Goal: Information Seeking & Learning: Learn about a topic

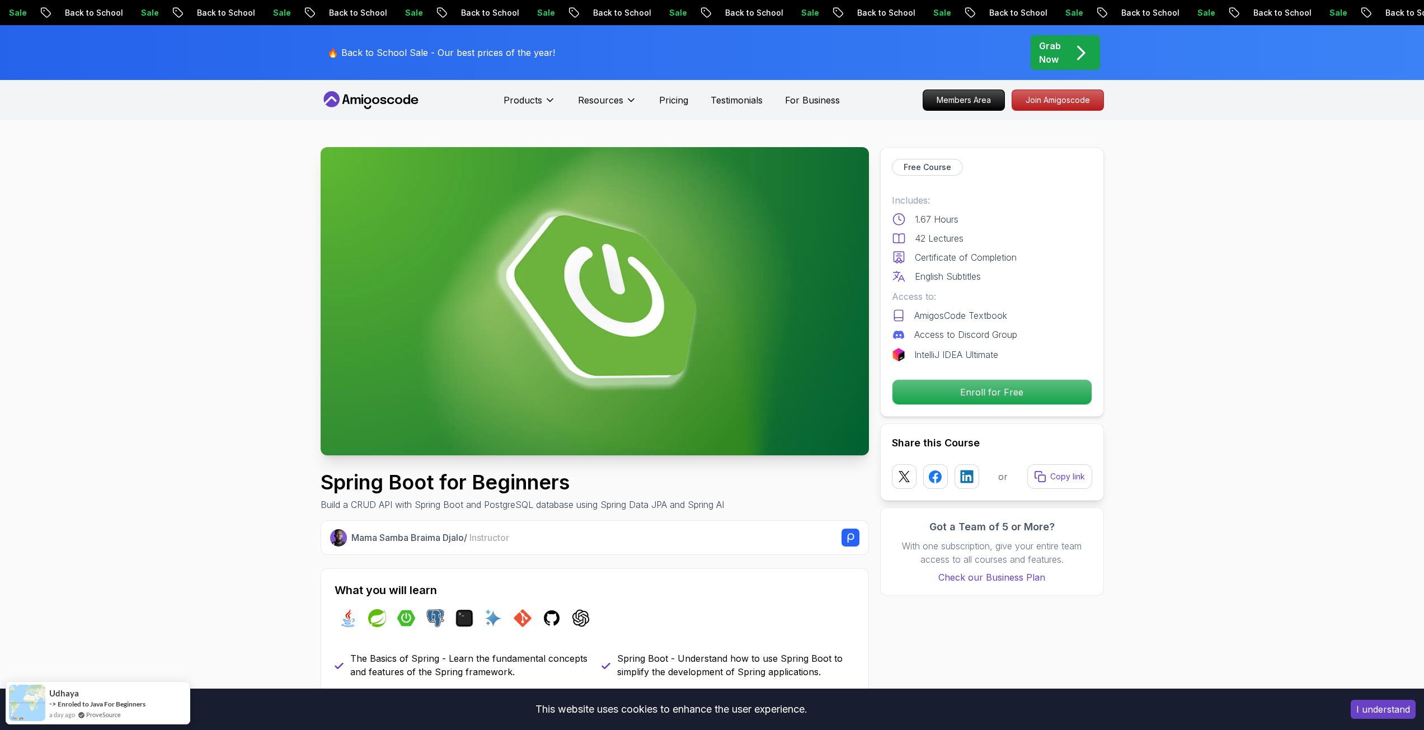
click at [967, 392] on p "Enroll for Free" at bounding box center [991, 391] width 189 height 23
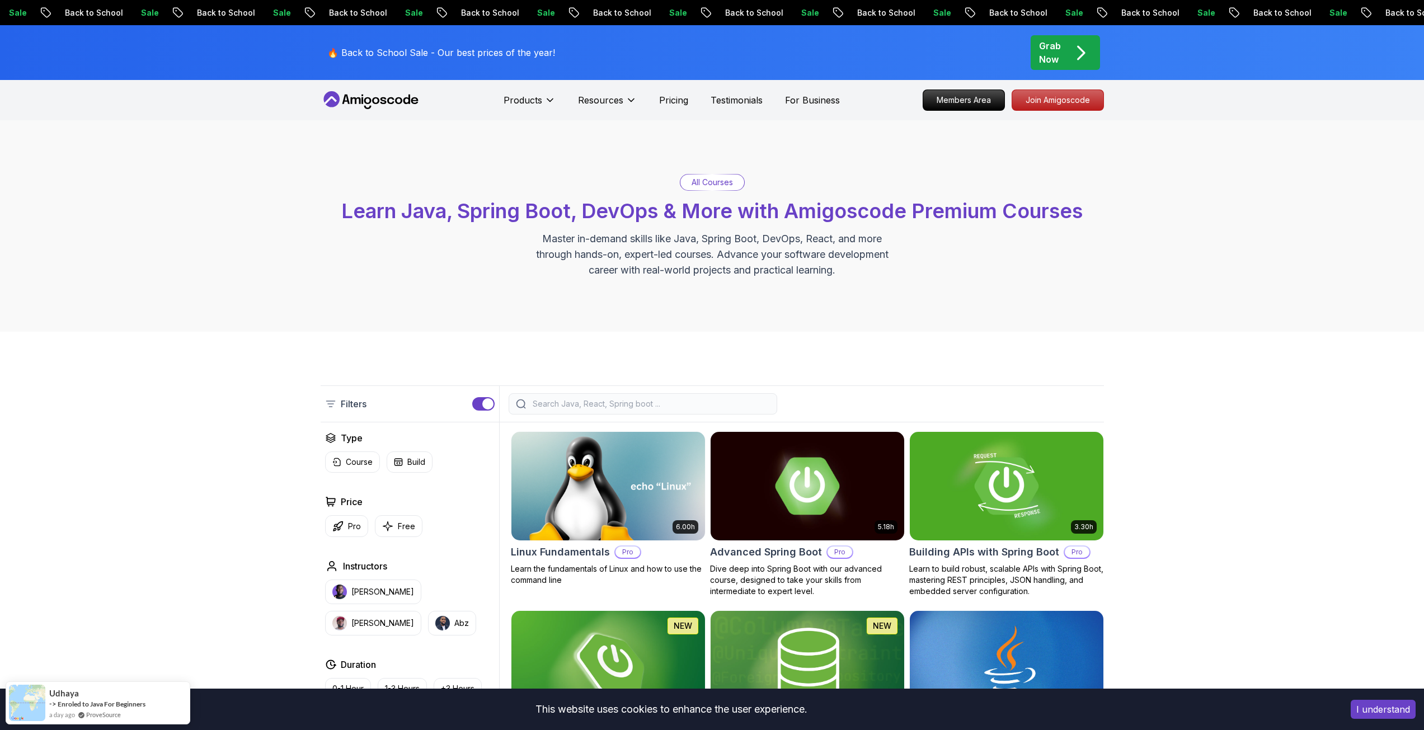
click at [555, 409] on div at bounding box center [643, 403] width 269 height 21
click at [561, 406] on input "search" at bounding box center [649, 403] width 239 height 11
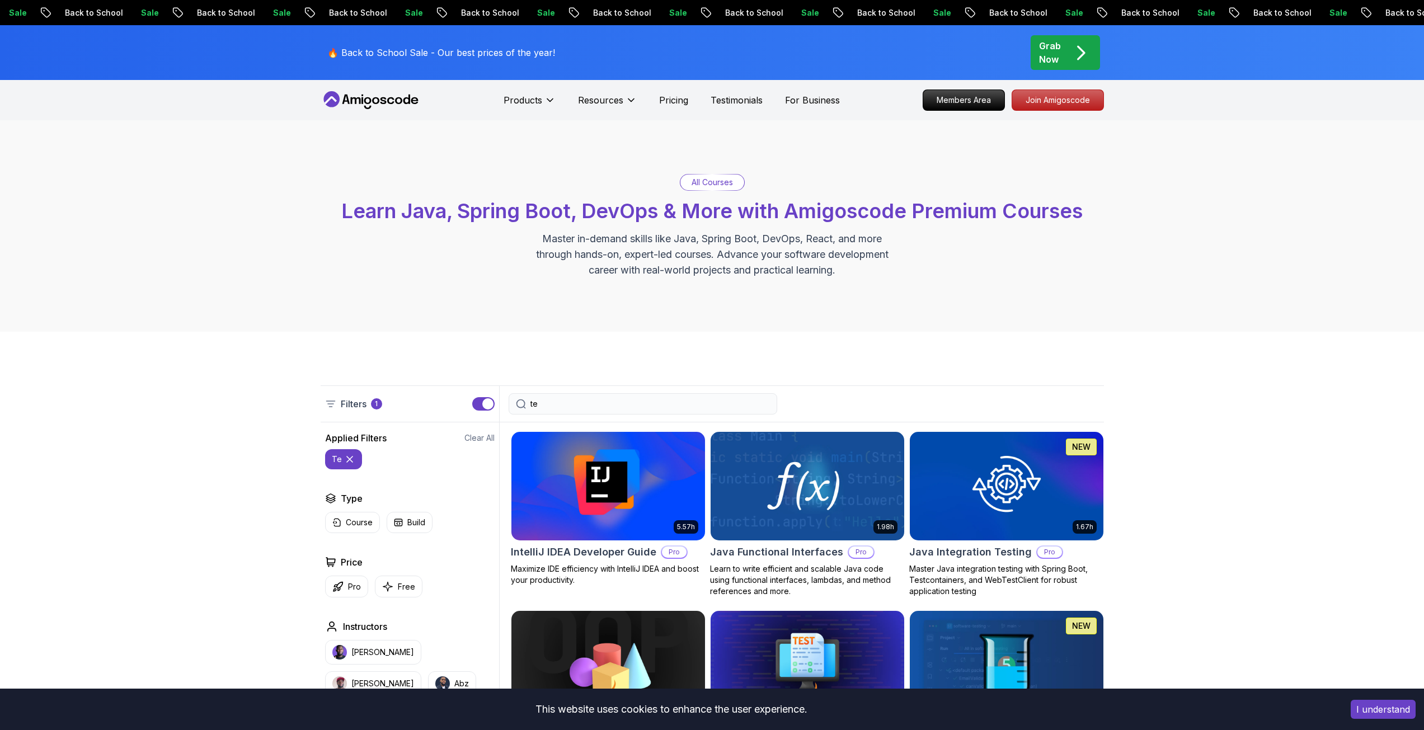
type input "ter"
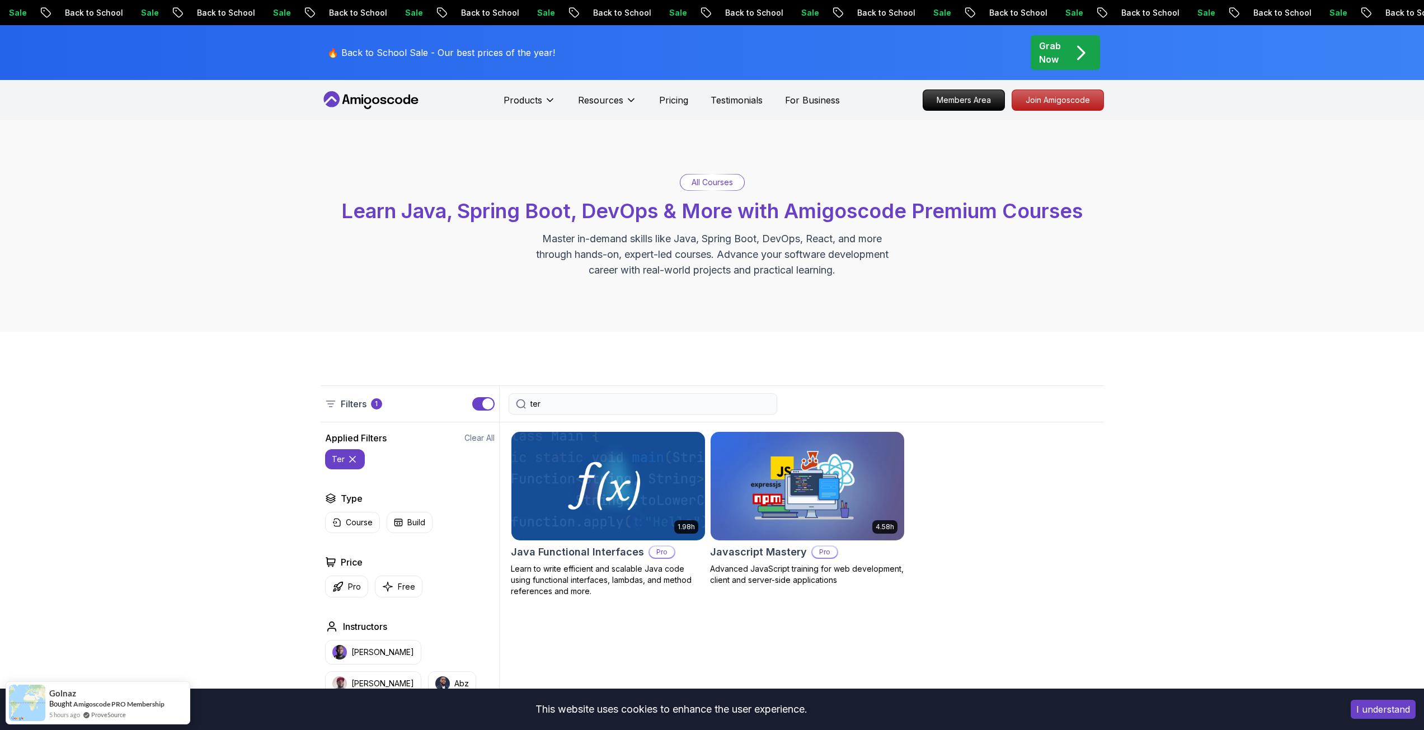
drag, startPoint x: 561, startPoint y: 406, endPoint x: 458, endPoint y: 402, distance: 103.0
click at [458, 402] on div "Filters 1 ter" at bounding box center [712, 403] width 783 height 37
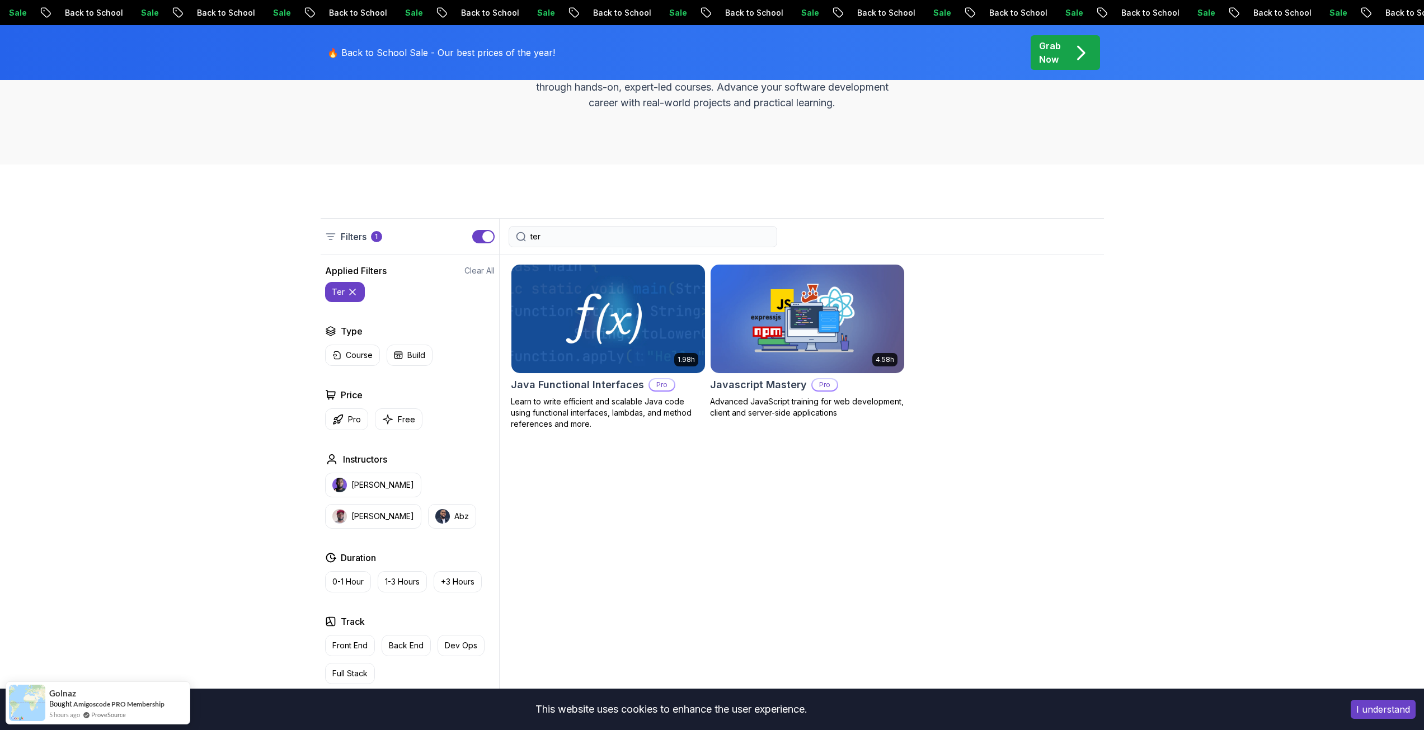
scroll to position [168, 0]
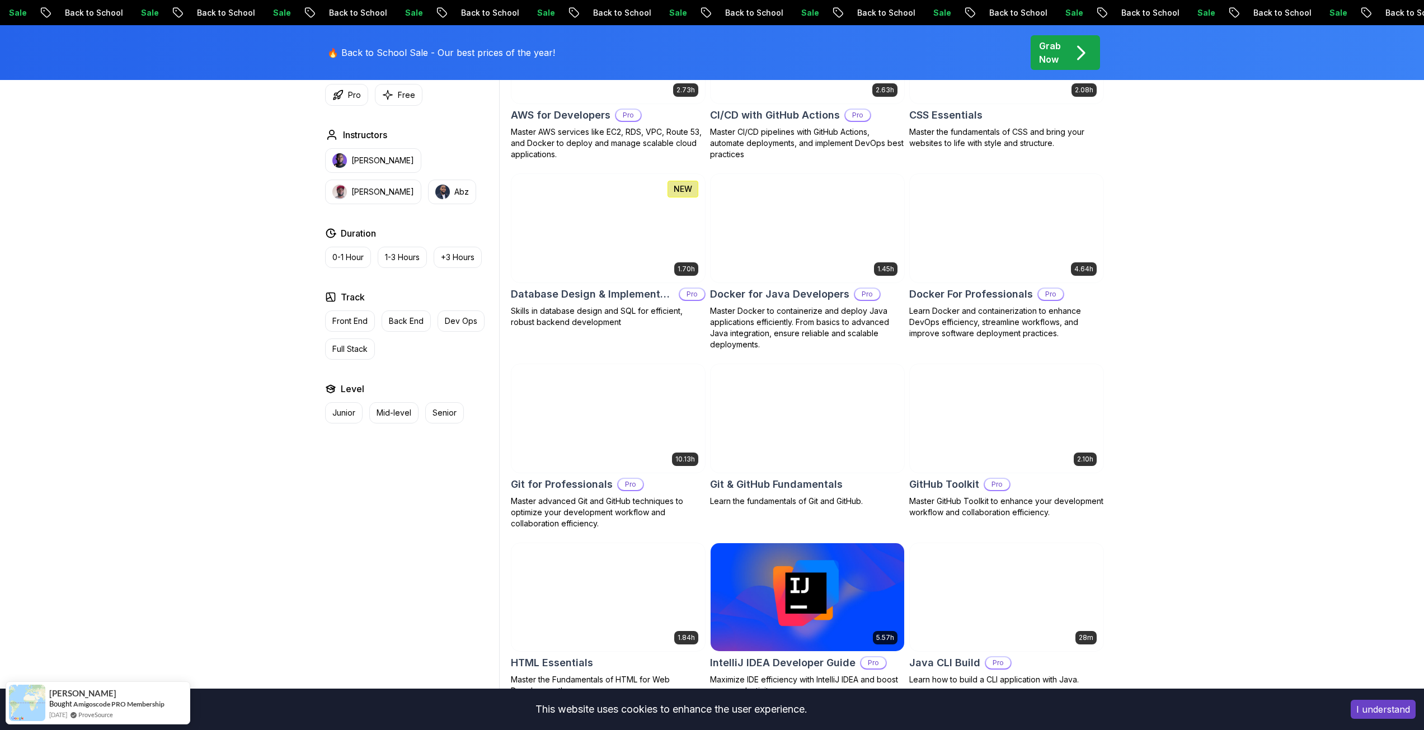
scroll to position [1007, 0]
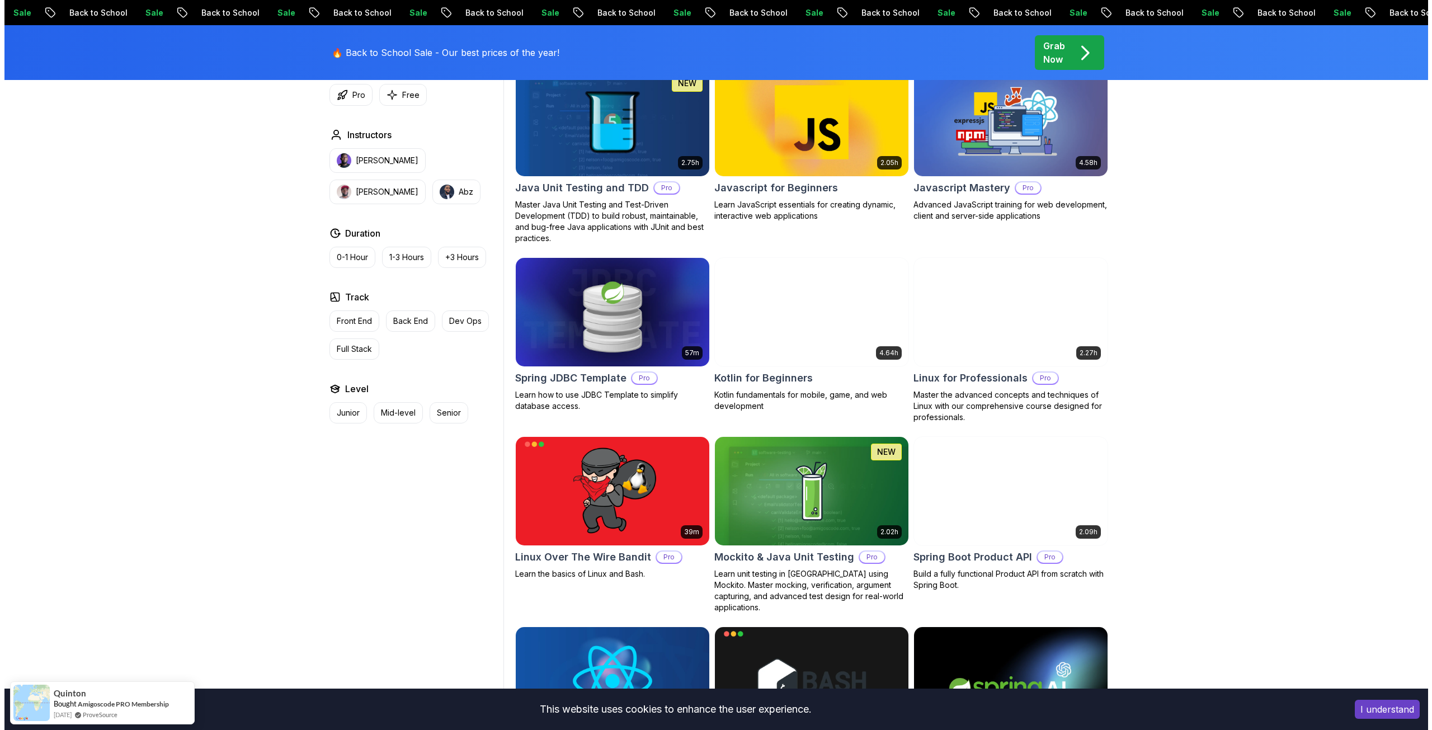
scroll to position [0, 0]
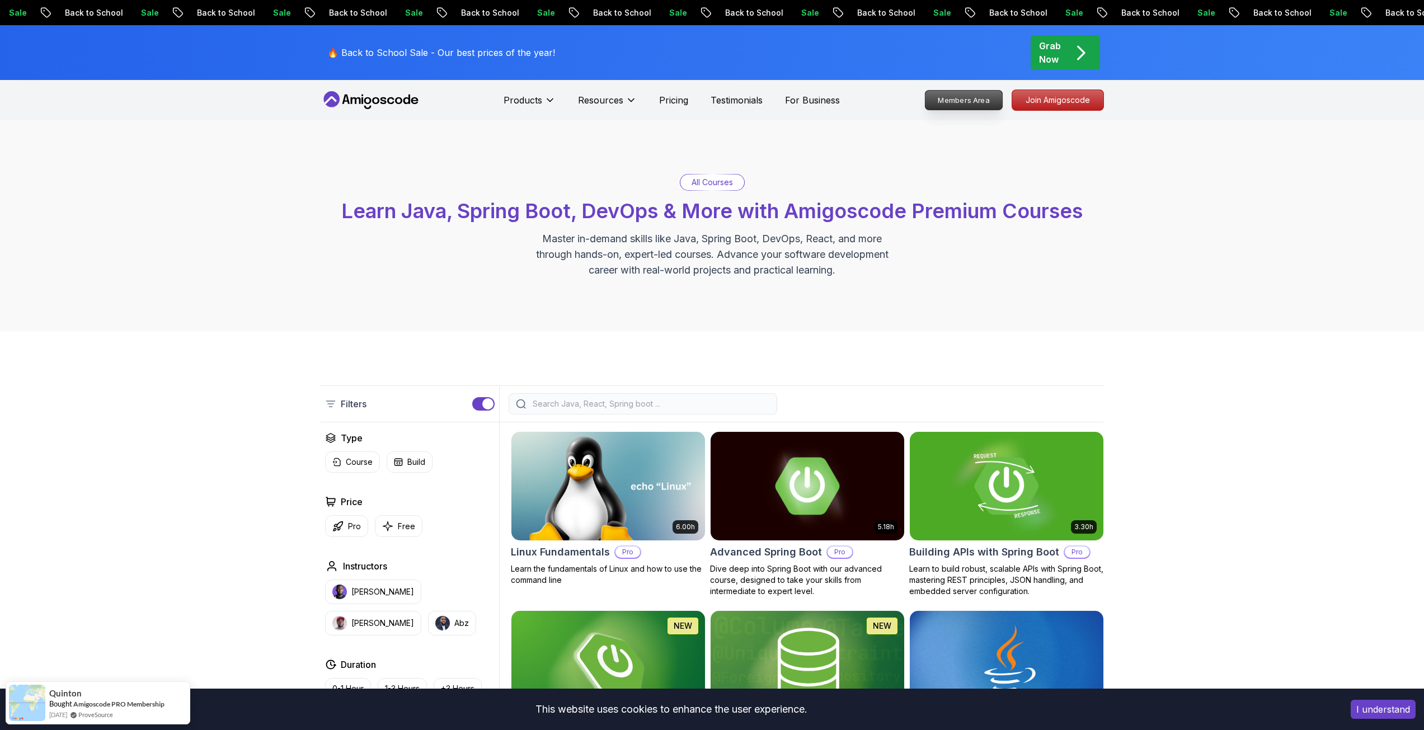
click at [943, 93] on p "Members Area" at bounding box center [963, 100] width 77 height 19
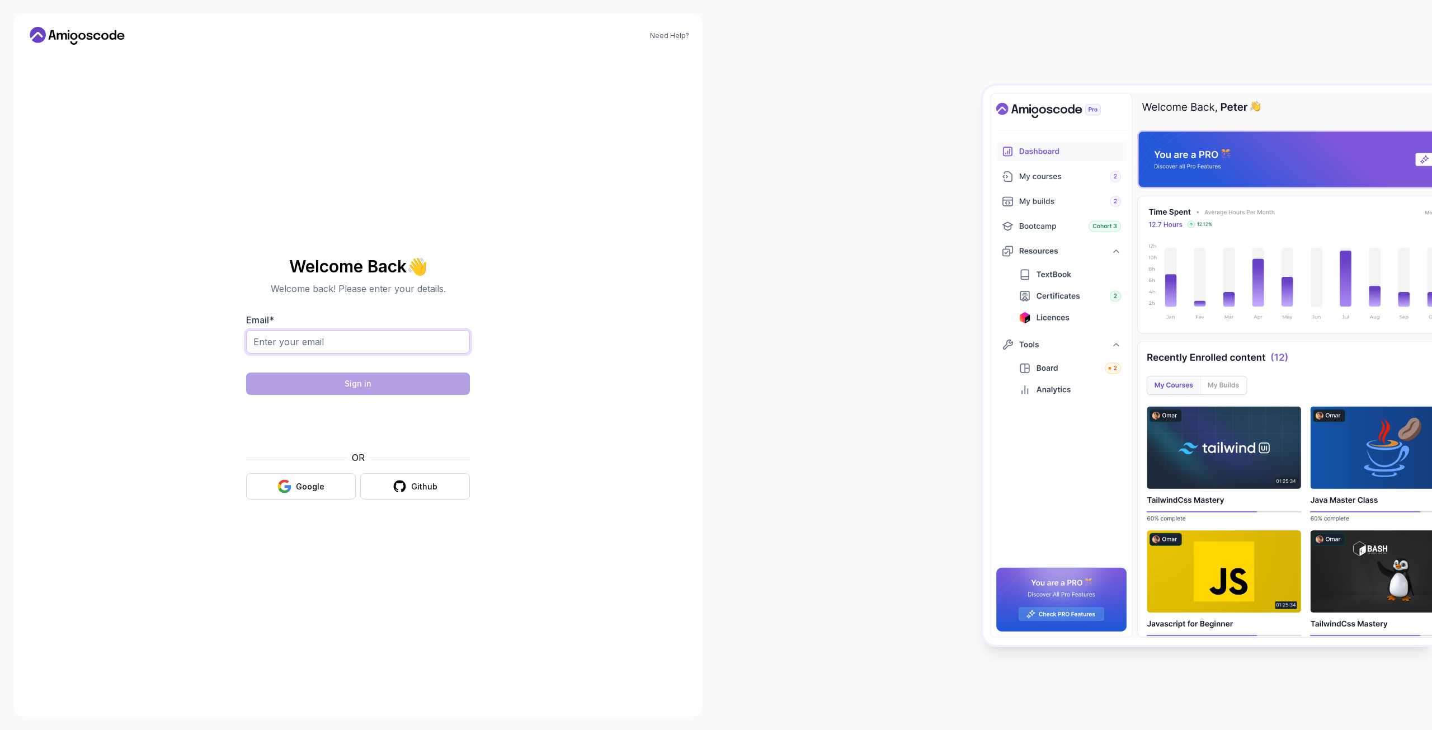
click at [322, 335] on input "Email *" at bounding box center [358, 341] width 224 height 23
type input "kclim0528@gmail.com"
click at [324, 333] on input "Email *" at bounding box center [358, 341] width 224 height 23
type input "kclim0528@gmail.com"
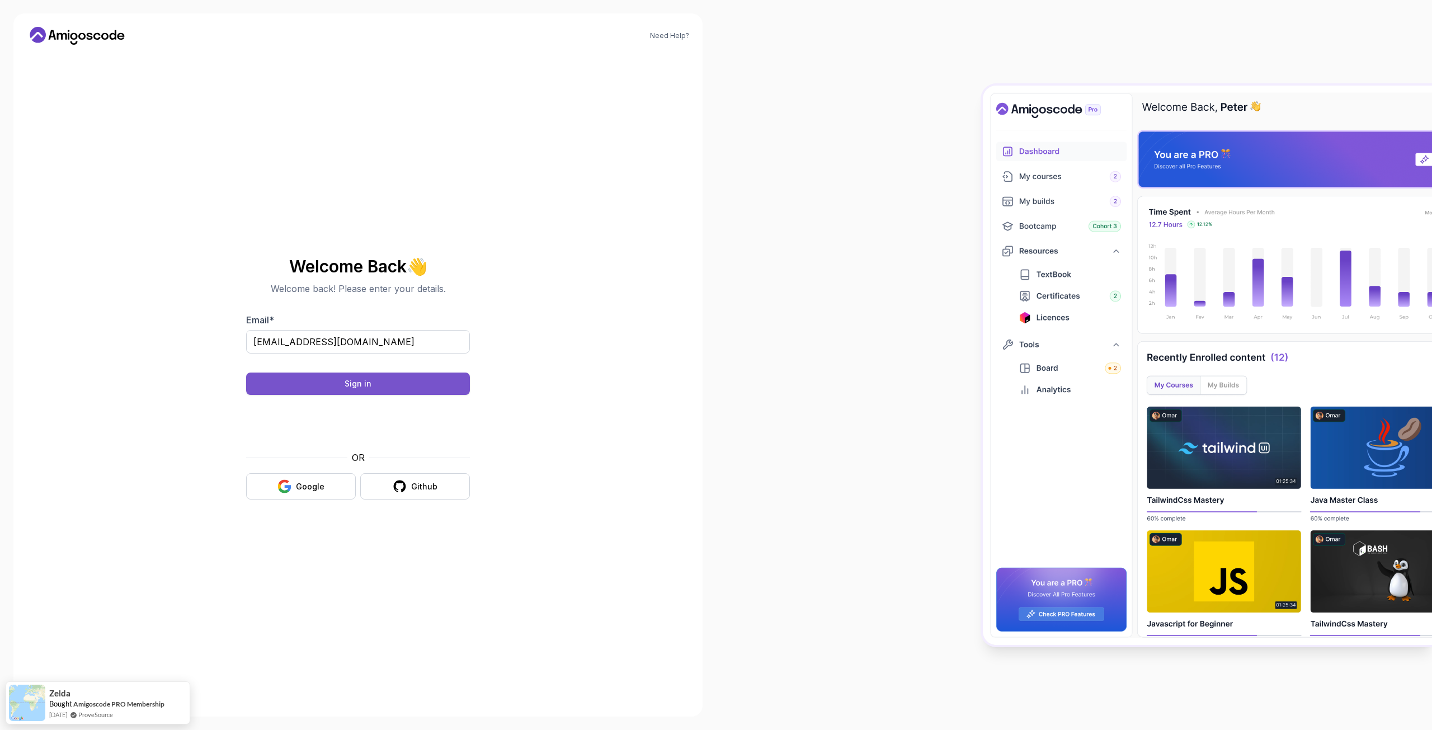
click at [376, 383] on button "Sign in" at bounding box center [358, 384] width 224 height 22
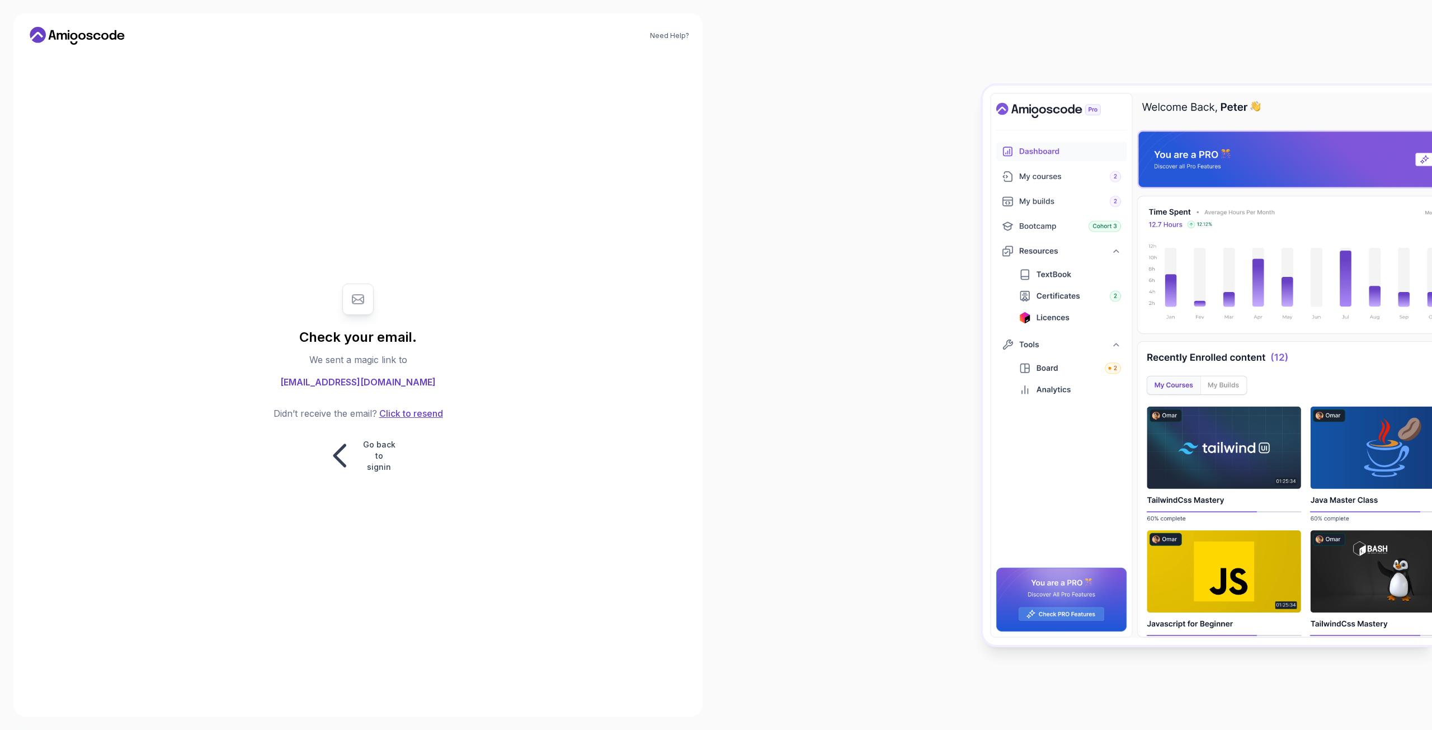
click at [413, 415] on button "Click to resend" at bounding box center [410, 413] width 66 height 13
click at [348, 454] on icon at bounding box center [340, 455] width 35 height 35
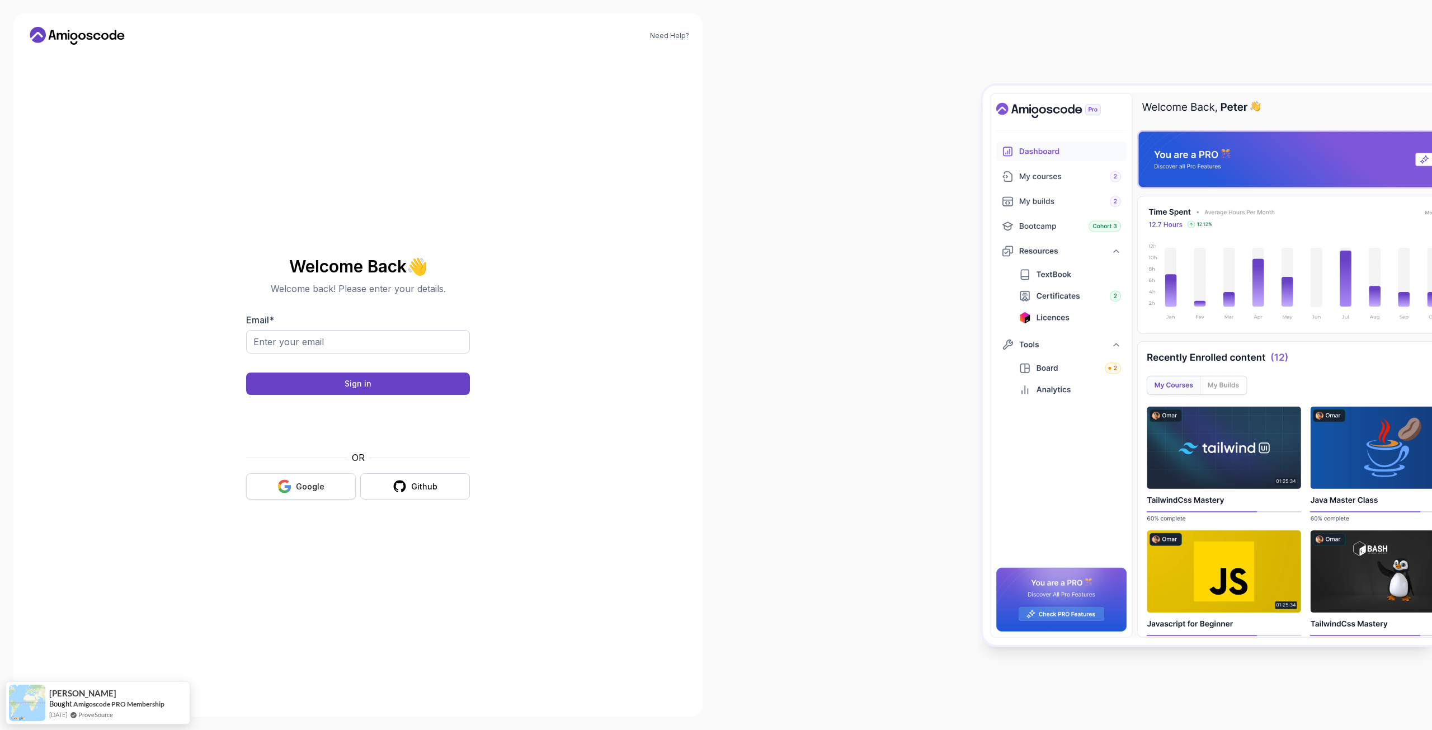
click at [294, 485] on button "Google" at bounding box center [301, 486] width 110 height 26
click at [309, 338] on input "Email *" at bounding box center [358, 341] width 224 height 23
type input "[EMAIL_ADDRESS][DOMAIN_NAME]"
click at [385, 386] on button "Sign in" at bounding box center [358, 384] width 224 height 22
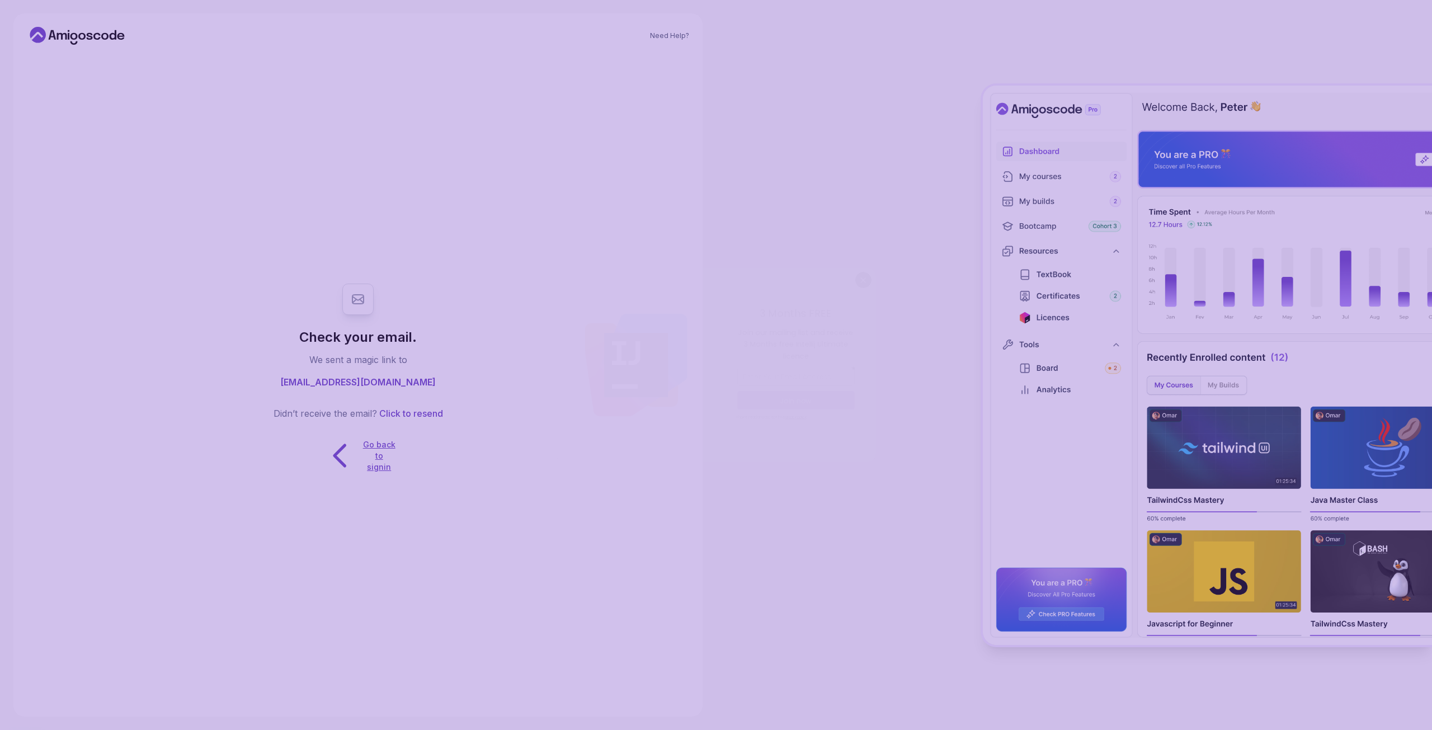
click at [380, 450] on p "Go back to signin" at bounding box center [380, 456] width 34 height 34
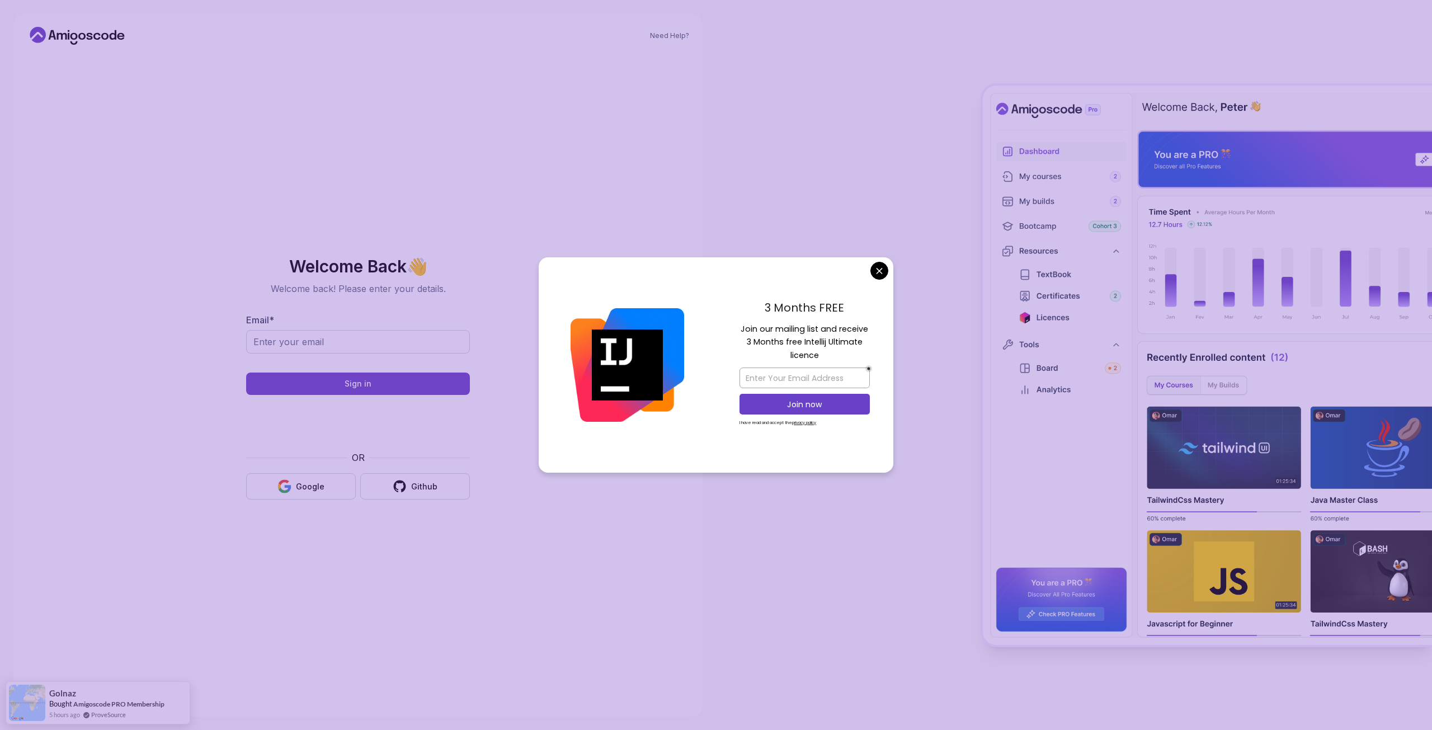
click at [878, 272] on body "Need Help? Welcome Back 👋 Welcome back! Please enter your details. Email * Sign…" at bounding box center [716, 365] width 1432 height 730
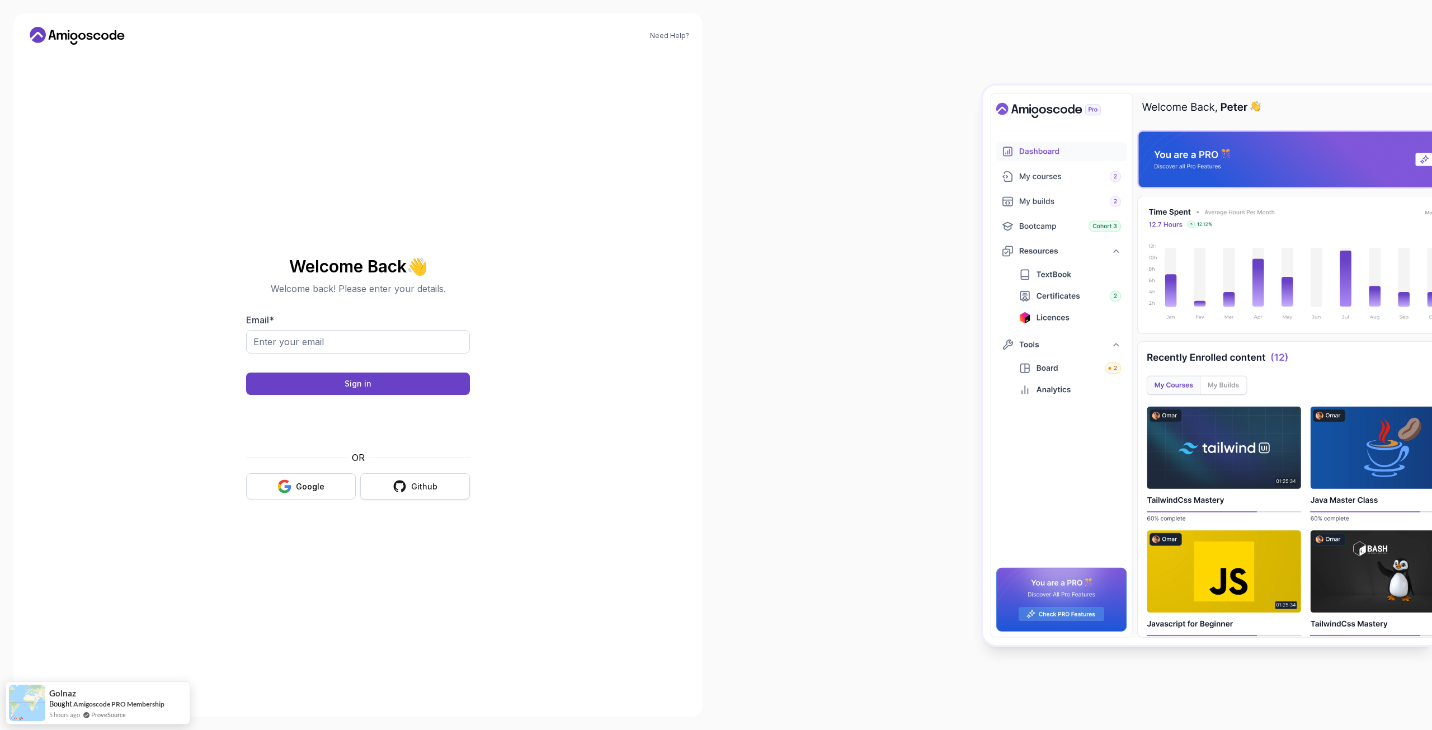
click at [438, 483] on button "Github" at bounding box center [415, 486] width 110 height 26
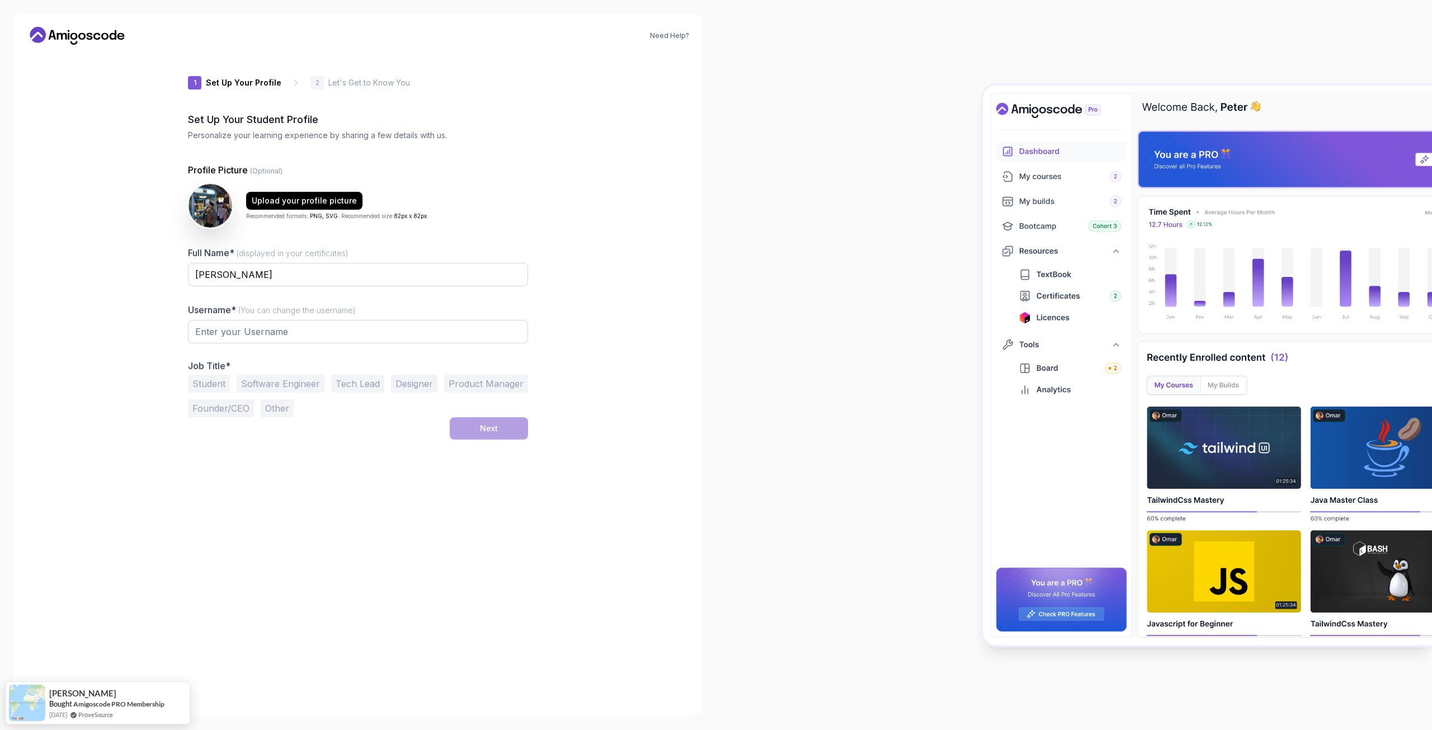
type input "zestybisoneadc4"
type input "daringquokka99c40"
click at [98, 707] on div "Get started today. It's FREE" at bounding box center [95, 705] width 91 height 13
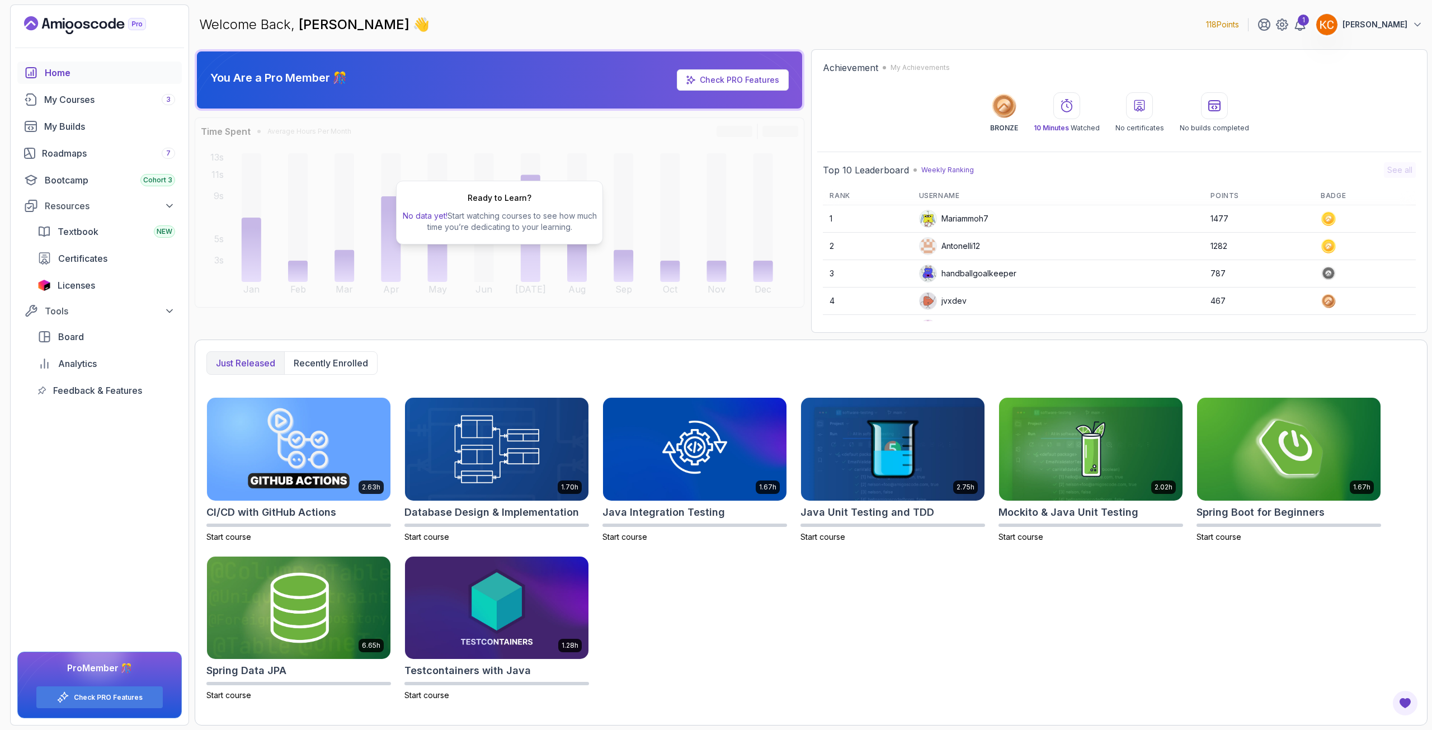
click at [1405, 19] on p "[PERSON_NAME]" at bounding box center [1375, 24] width 65 height 11
click at [73, 103] on div "My Courses 3" at bounding box center [109, 99] width 131 height 13
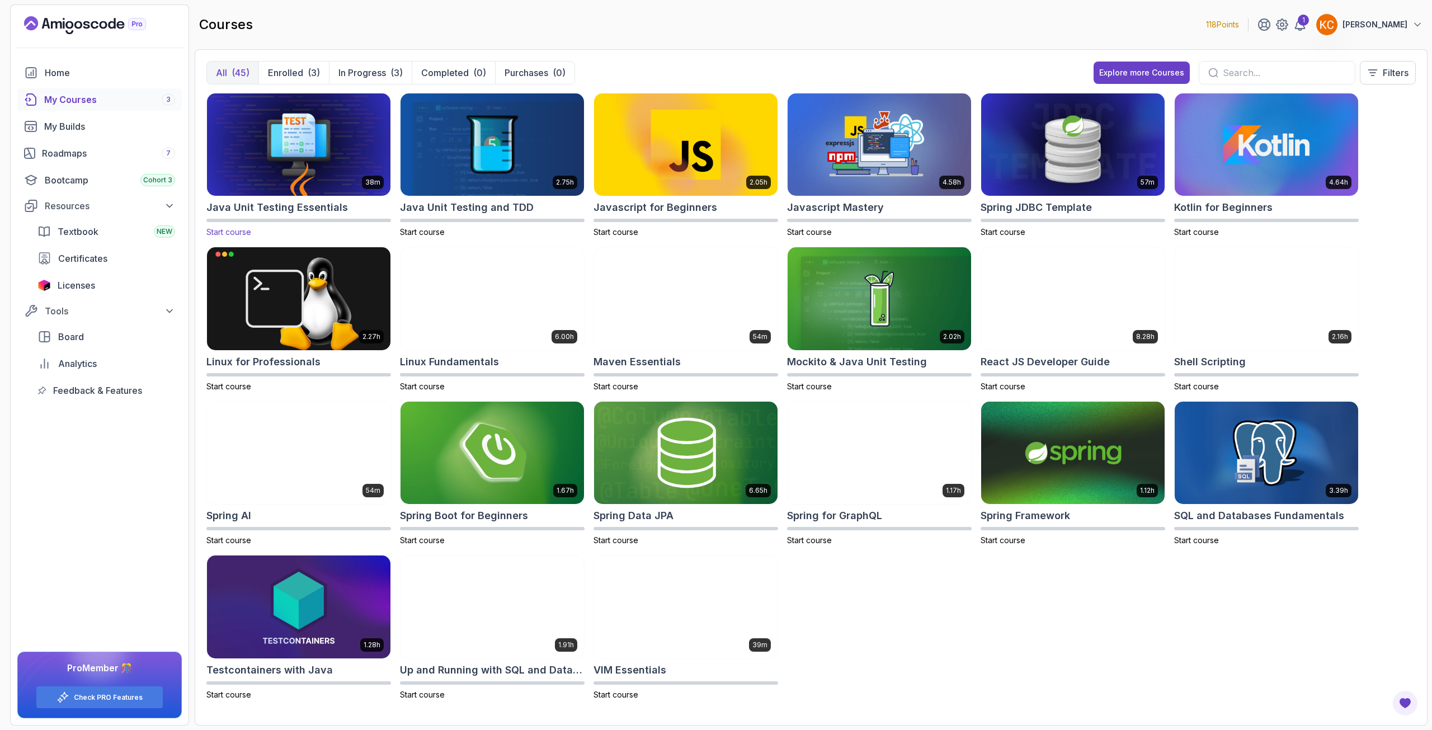
scroll to position [506, 0]
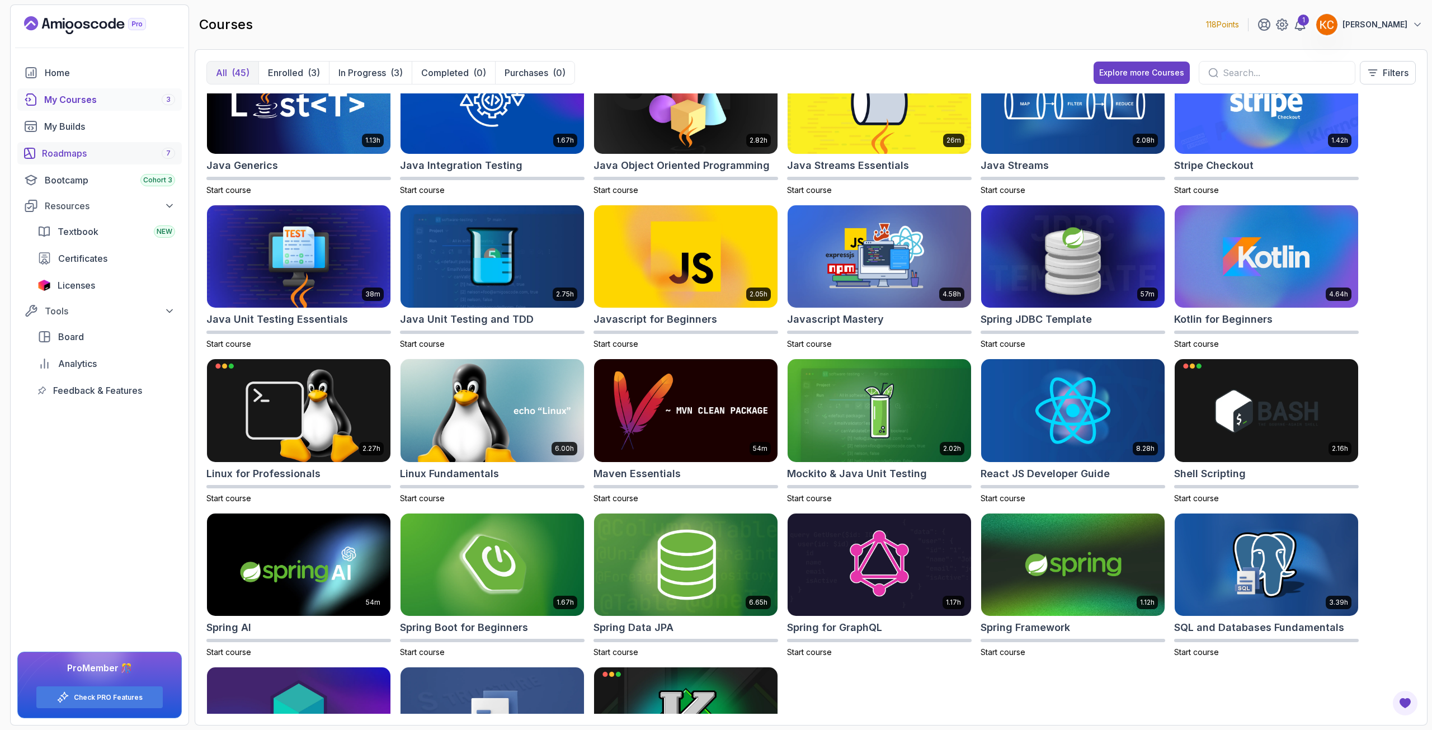
click at [92, 149] on div "Roadmaps 7" at bounding box center [108, 153] width 133 height 13
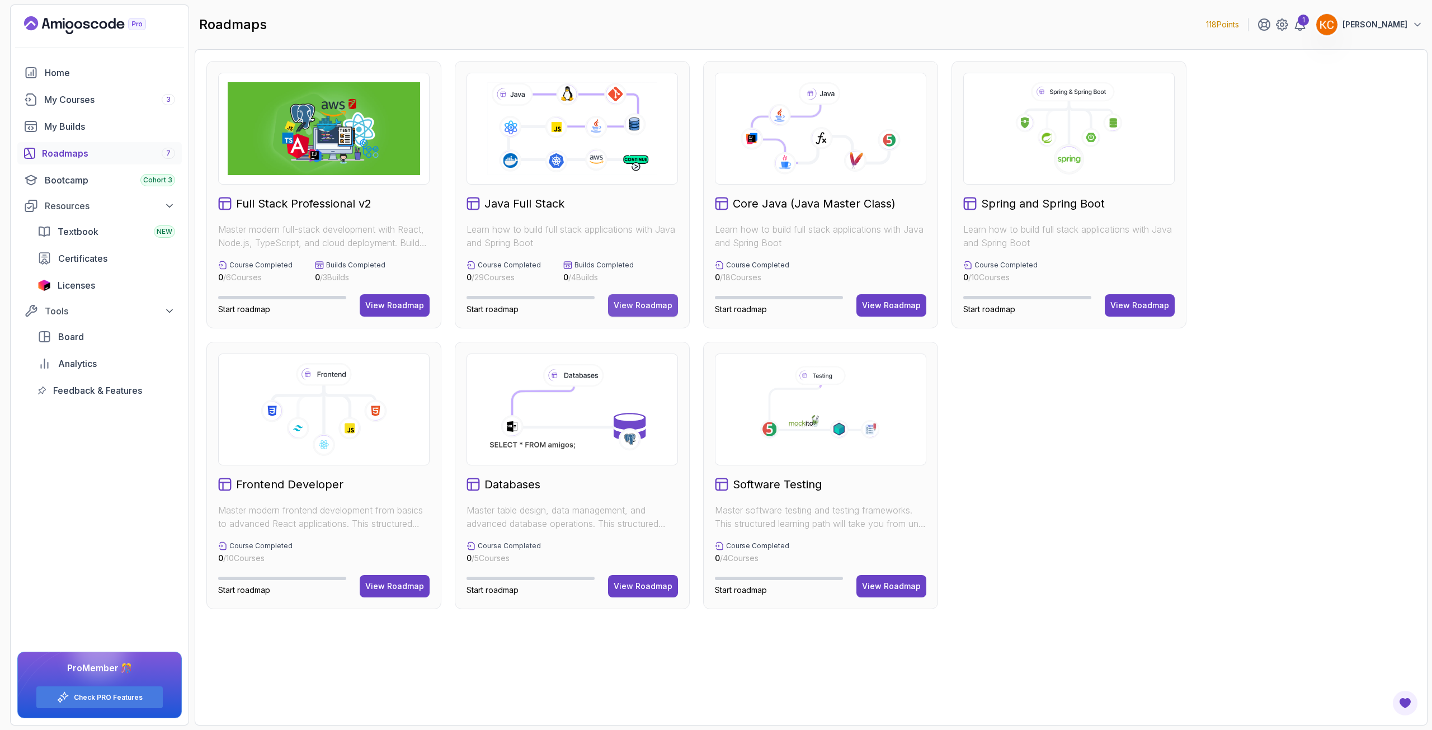
click at [629, 311] on button "View Roadmap" at bounding box center [643, 305] width 70 height 22
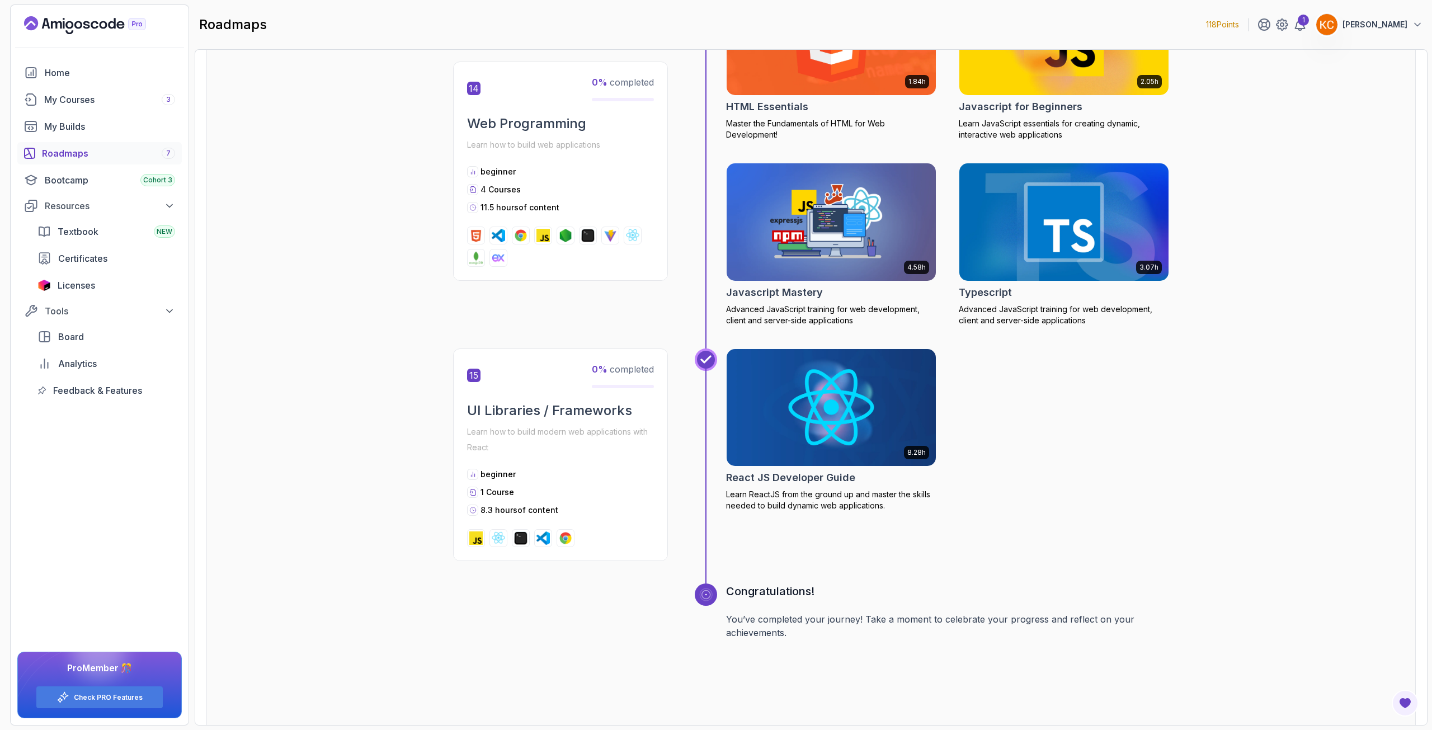
scroll to position [4168, 0]
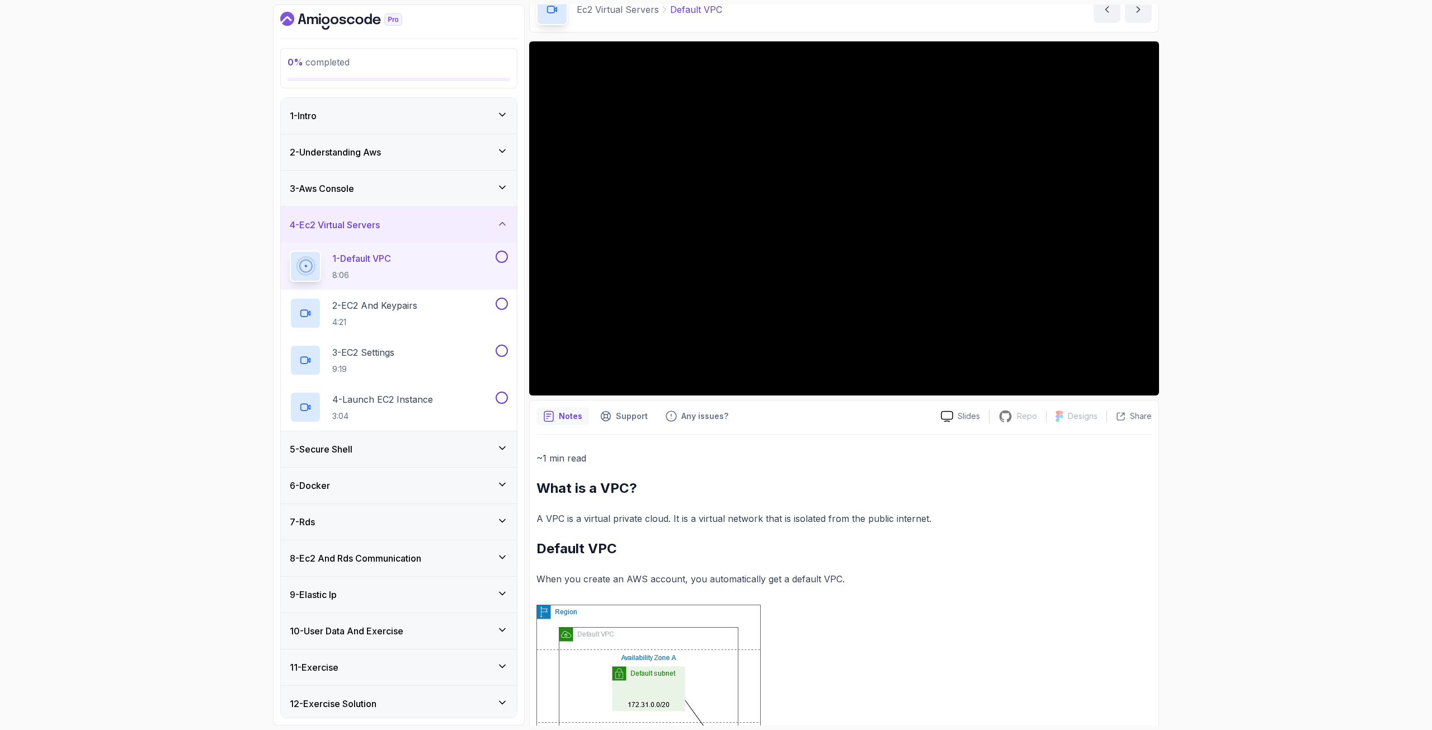
scroll to position [3, 0]
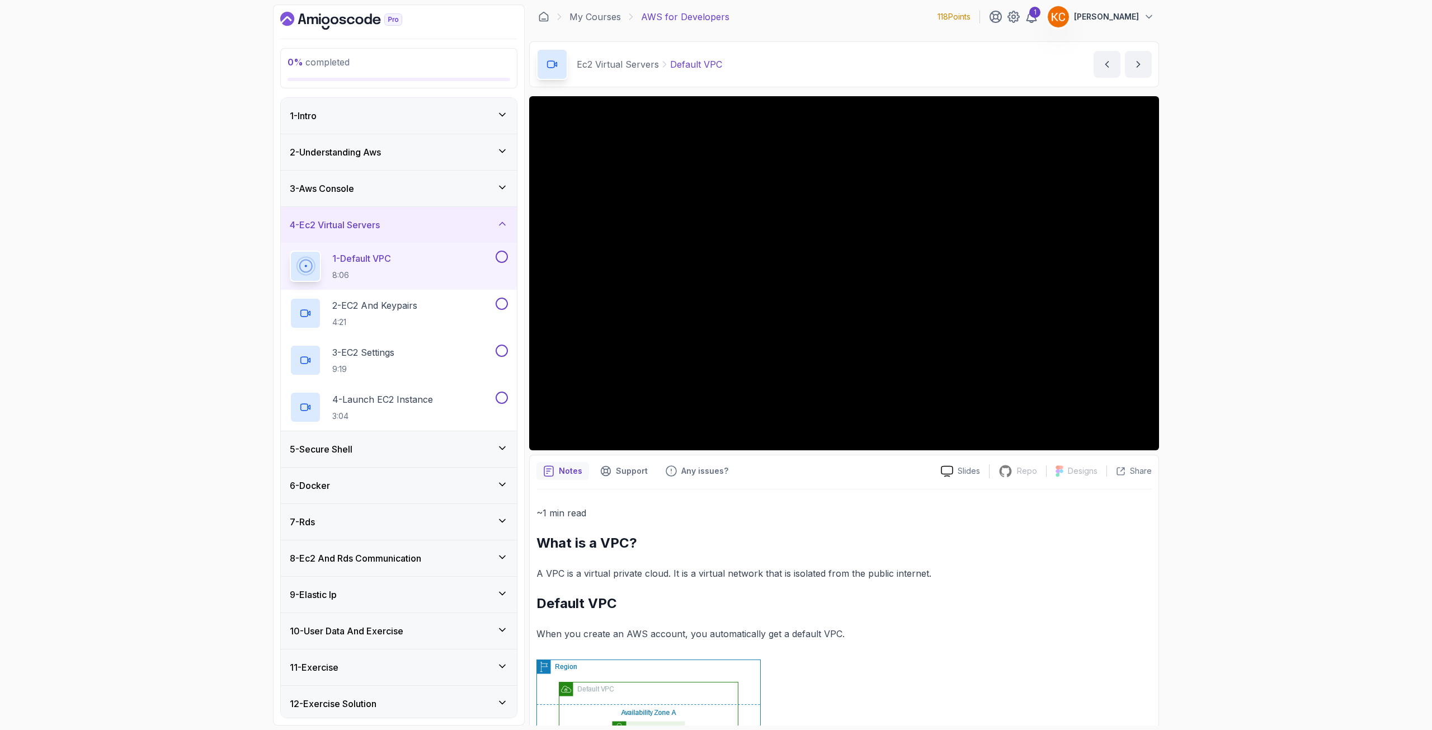
click at [363, 184] on div "3 - Aws Console" at bounding box center [399, 188] width 218 height 13
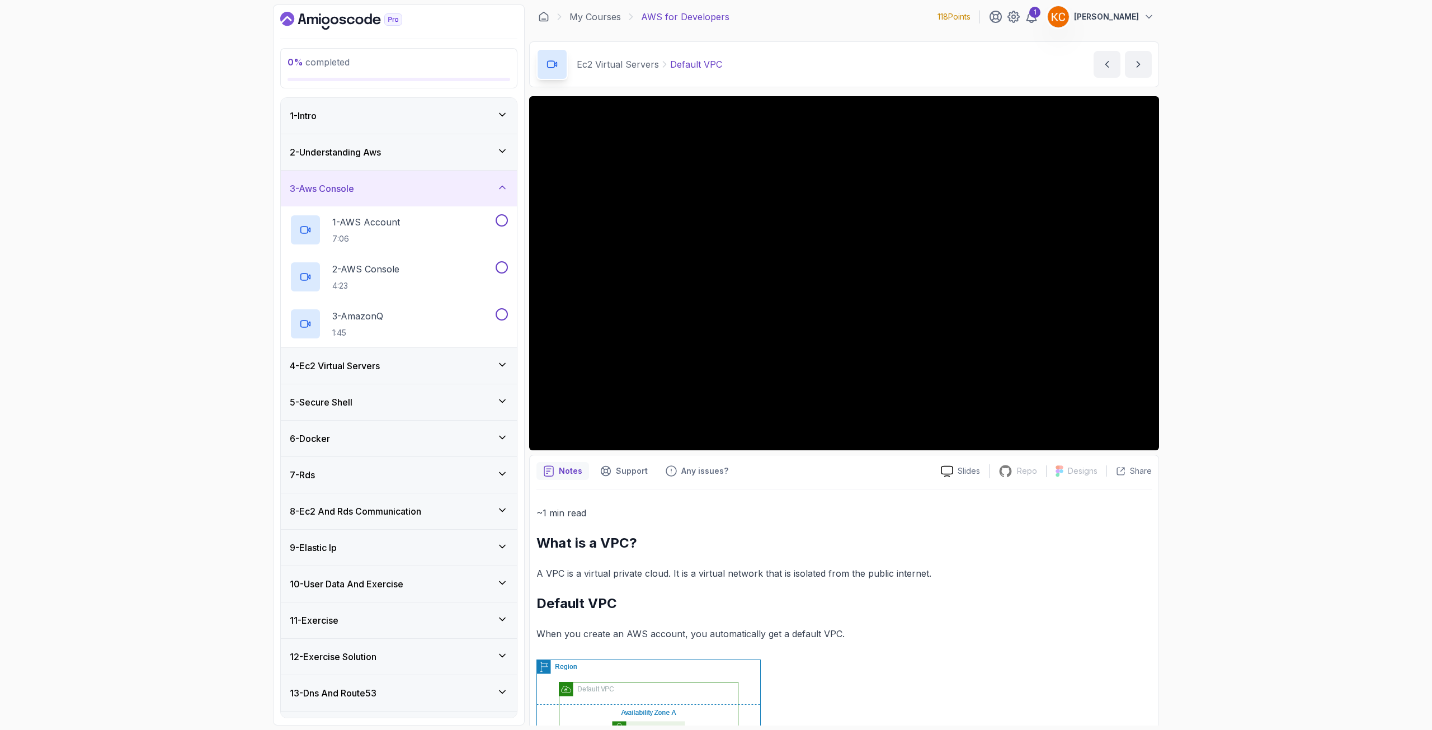
click at [372, 187] on div "3 - Aws Console" at bounding box center [399, 188] width 218 height 13
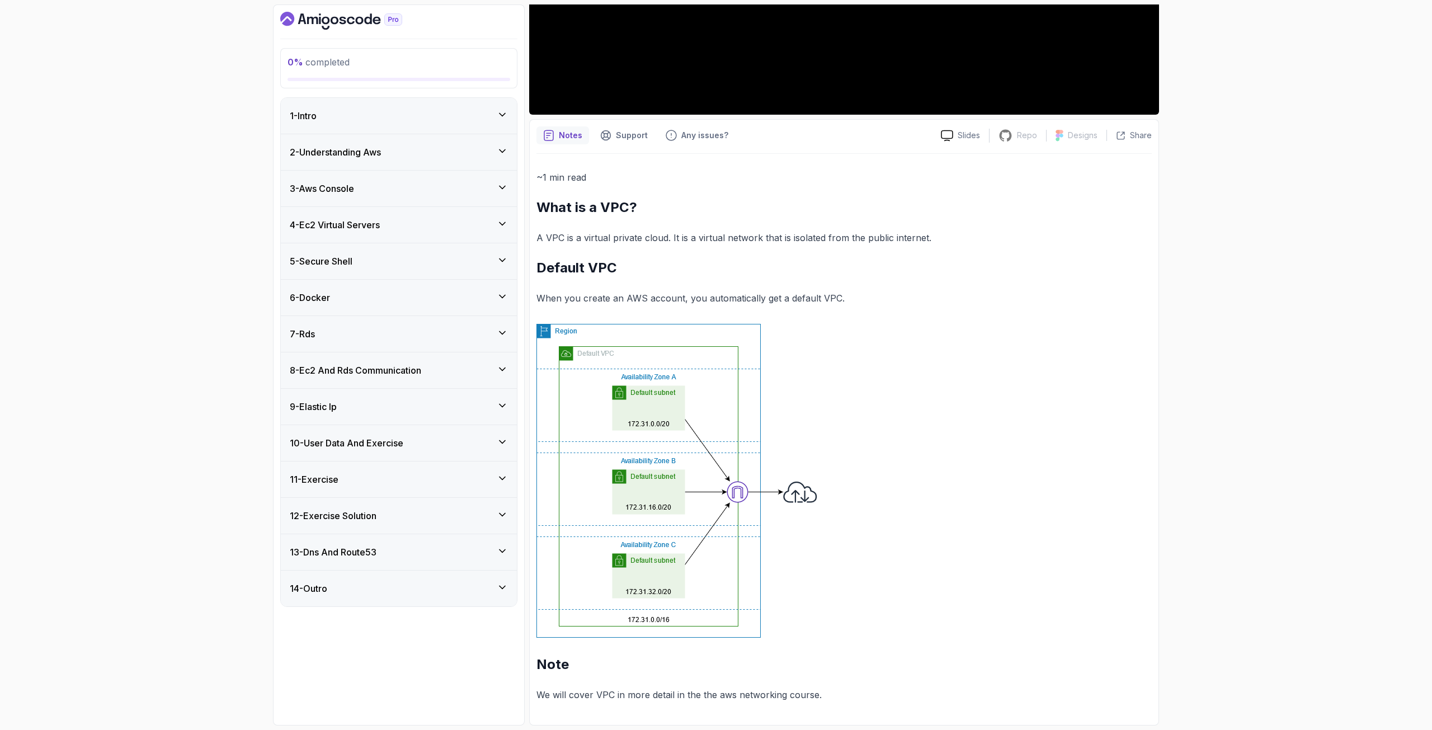
scroll to position [0, 0]
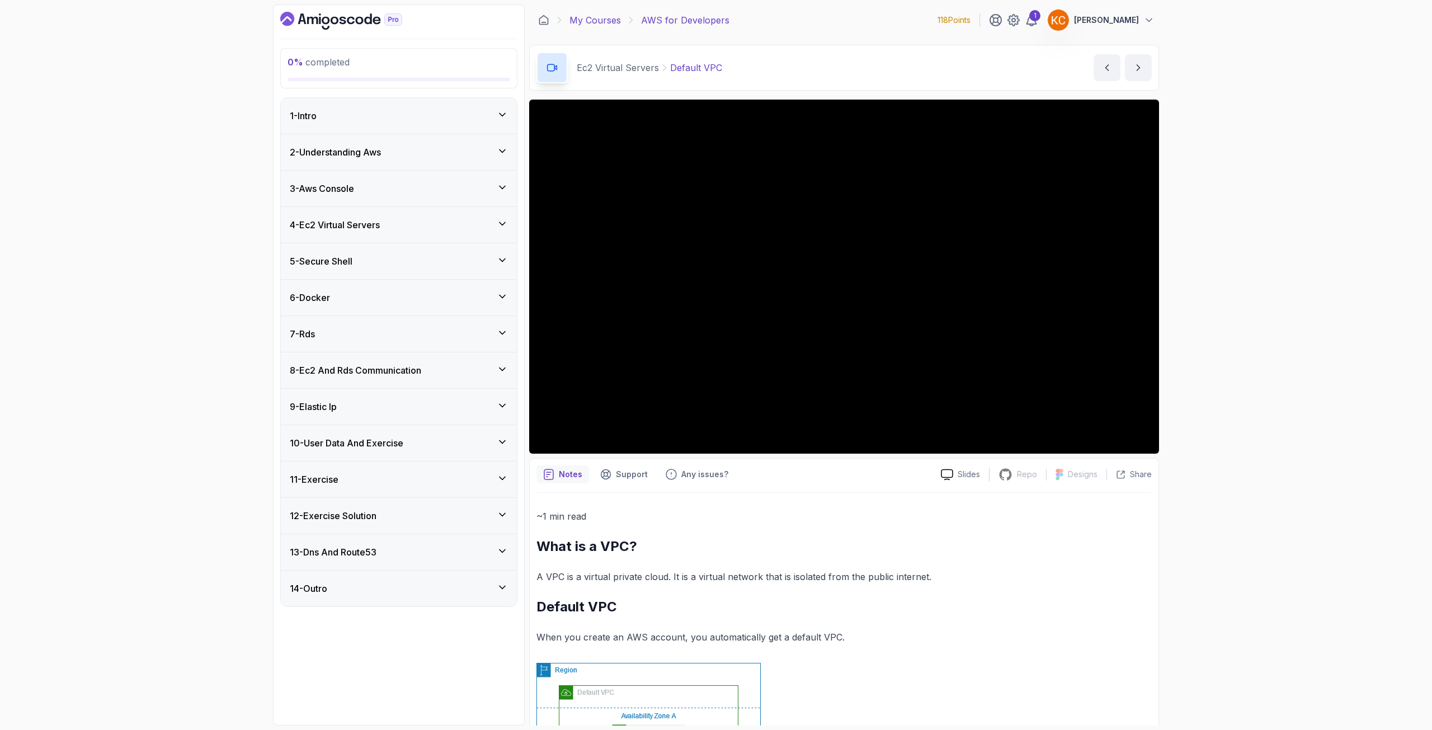
click at [601, 23] on link "My Courses" at bounding box center [594, 19] width 51 height 13
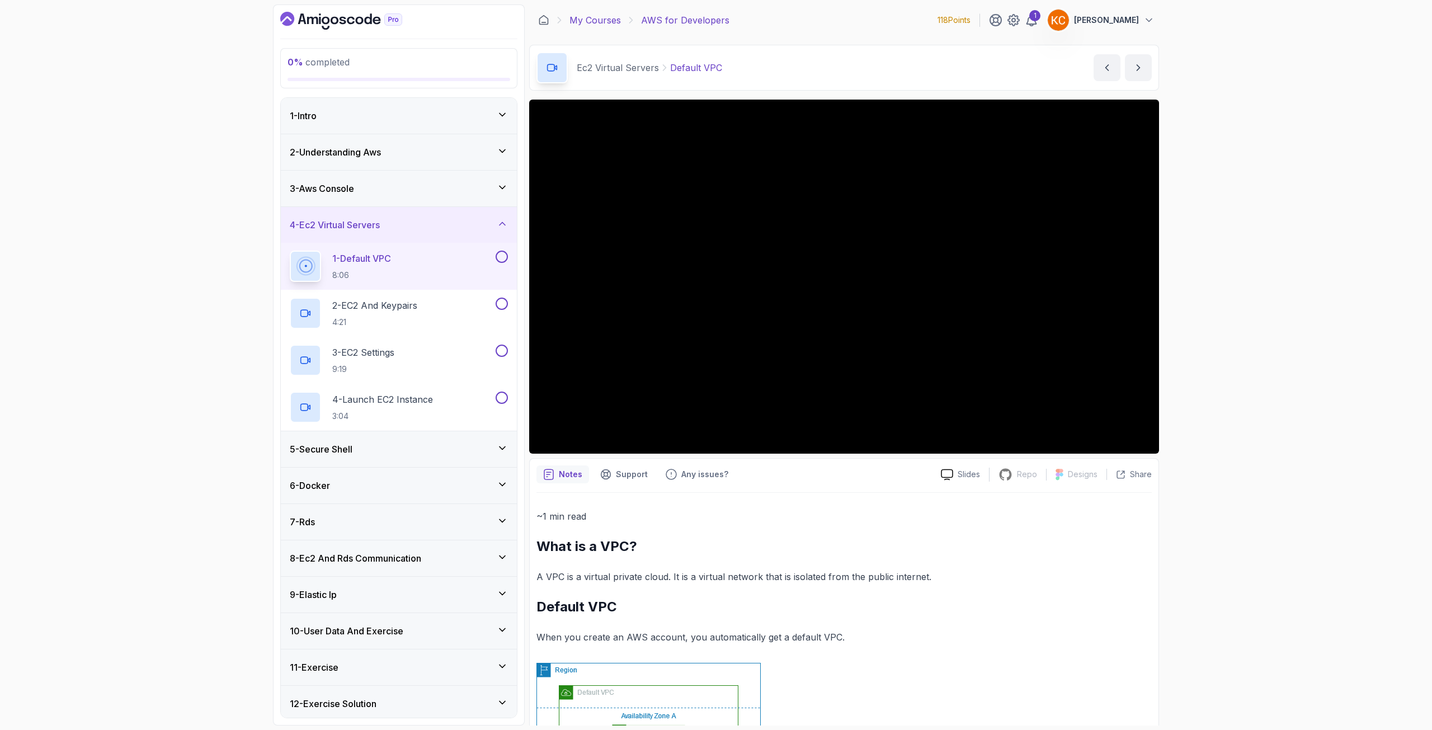
click at [596, 23] on link "My Courses" at bounding box center [594, 19] width 51 height 13
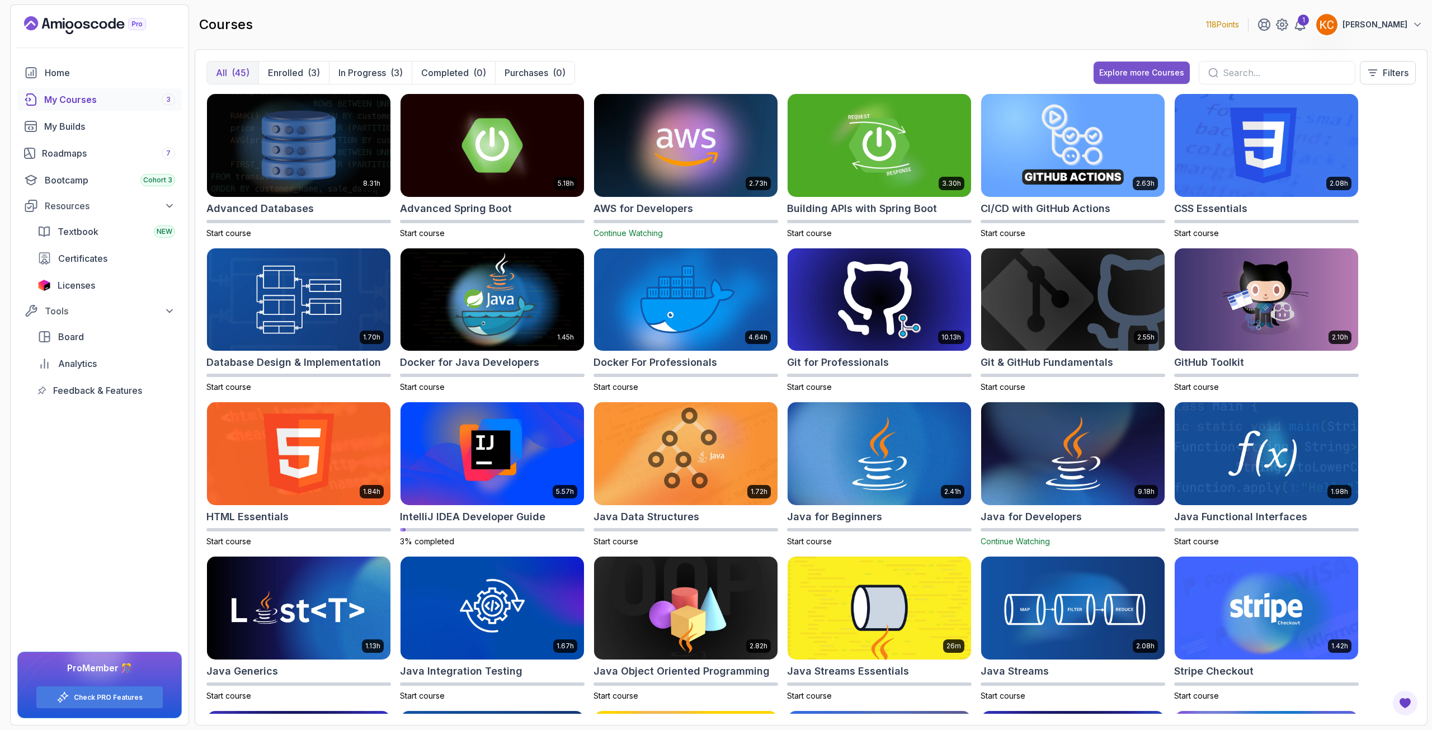
click at [1119, 63] on button "Explore more Courses" at bounding box center [1142, 73] width 96 height 22
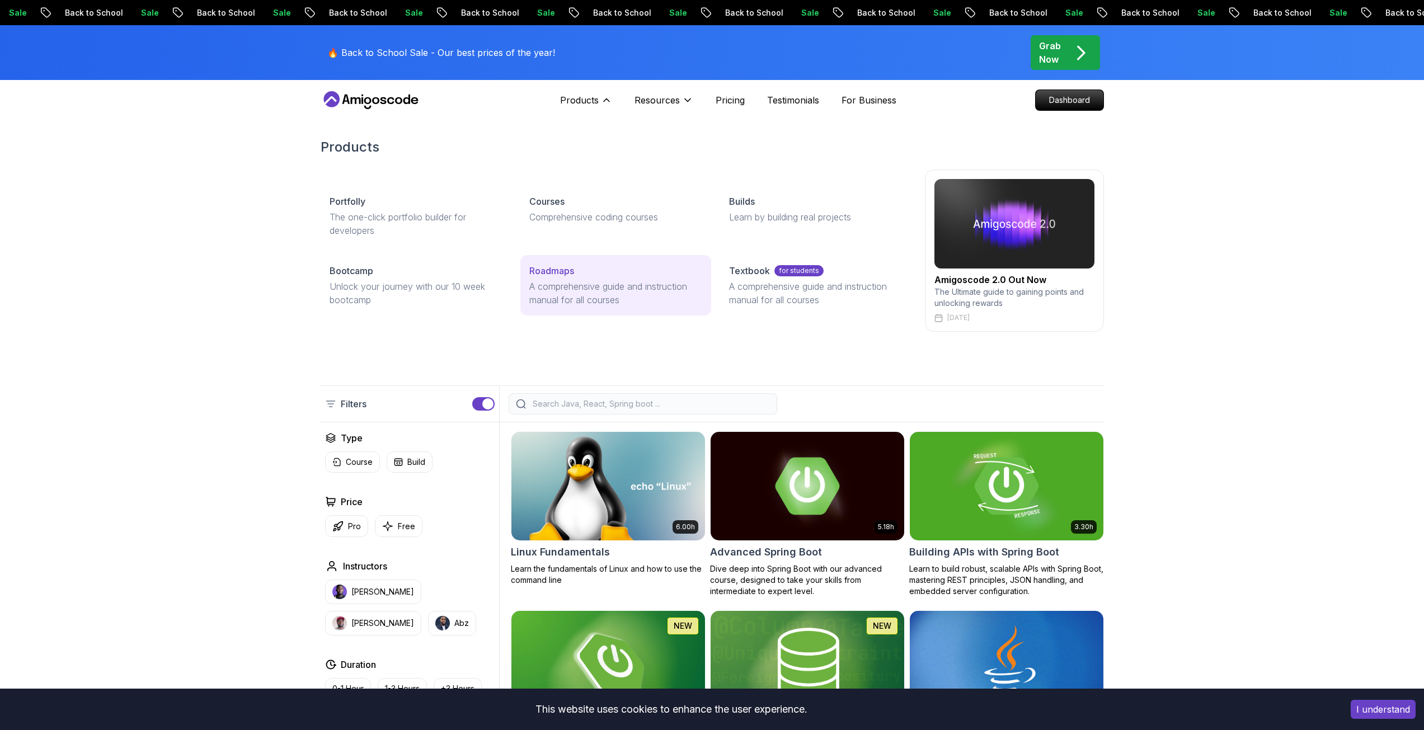
click at [594, 303] on p "A comprehensive guide and instruction manual for all courses" at bounding box center [615, 293] width 173 height 27
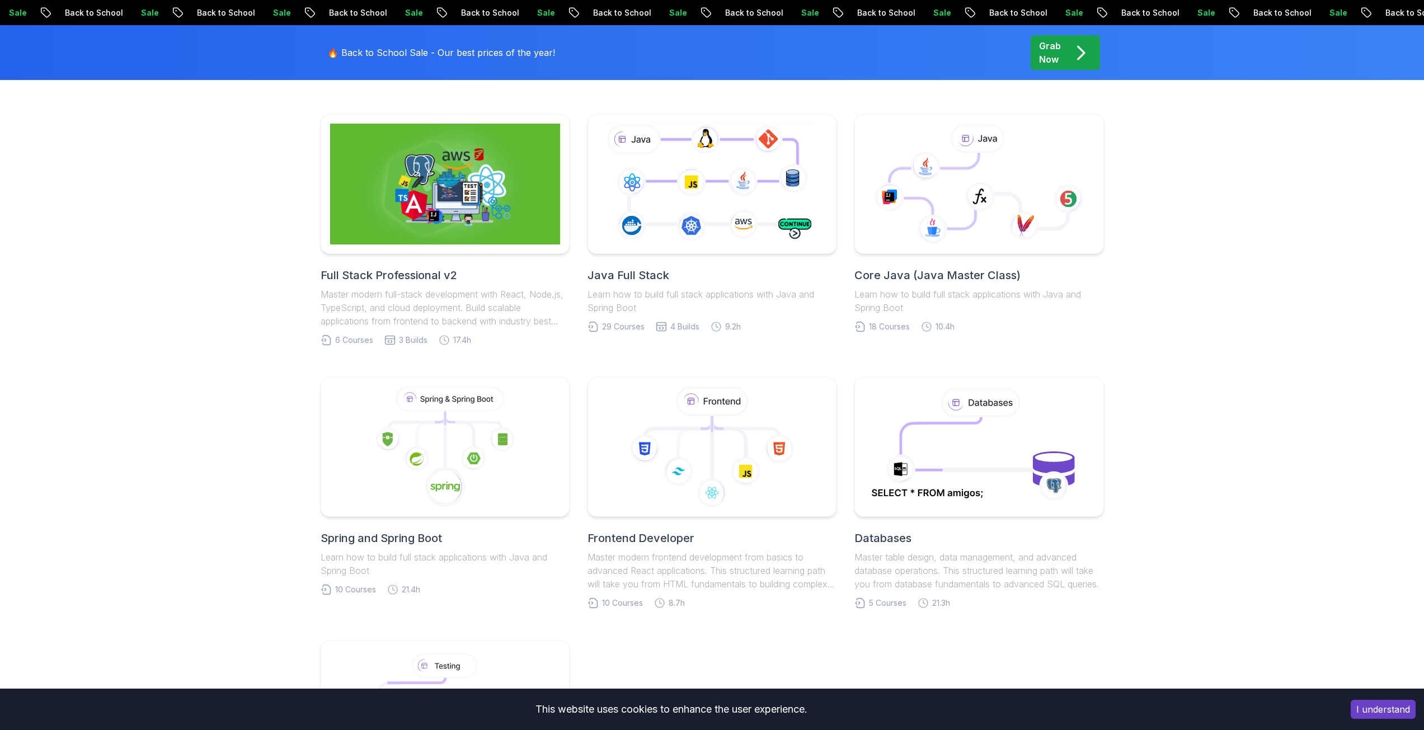
scroll to position [559, 0]
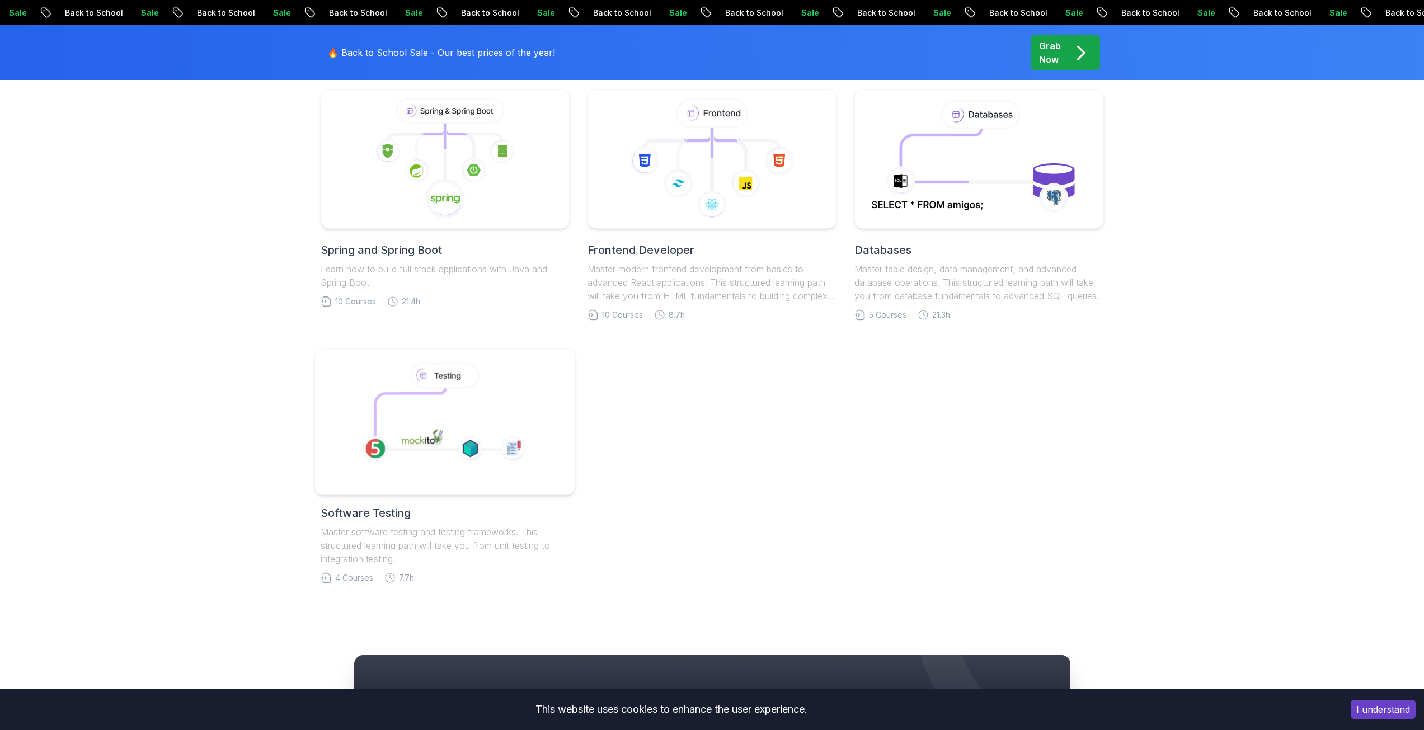
click at [432, 414] on icon at bounding box center [443, 419] width 137 height 62
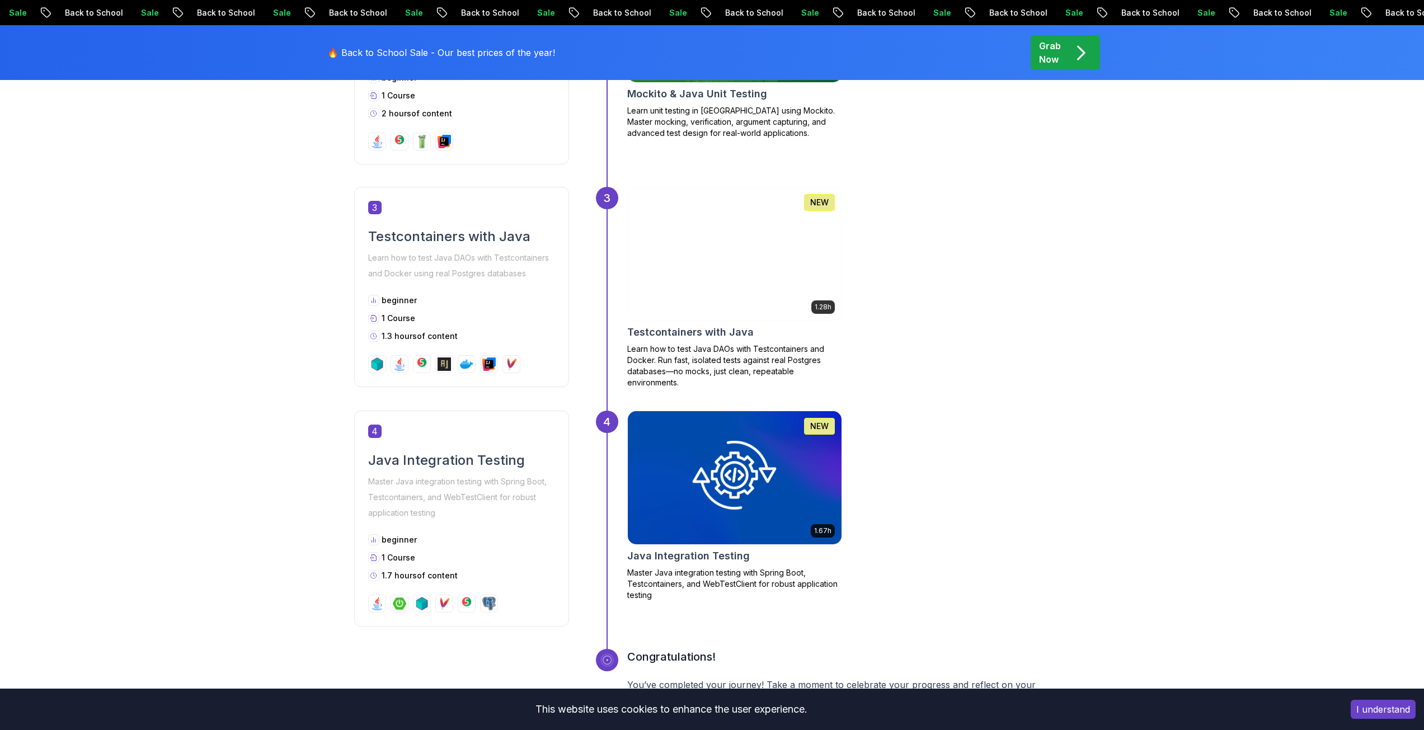
scroll to position [951, 0]
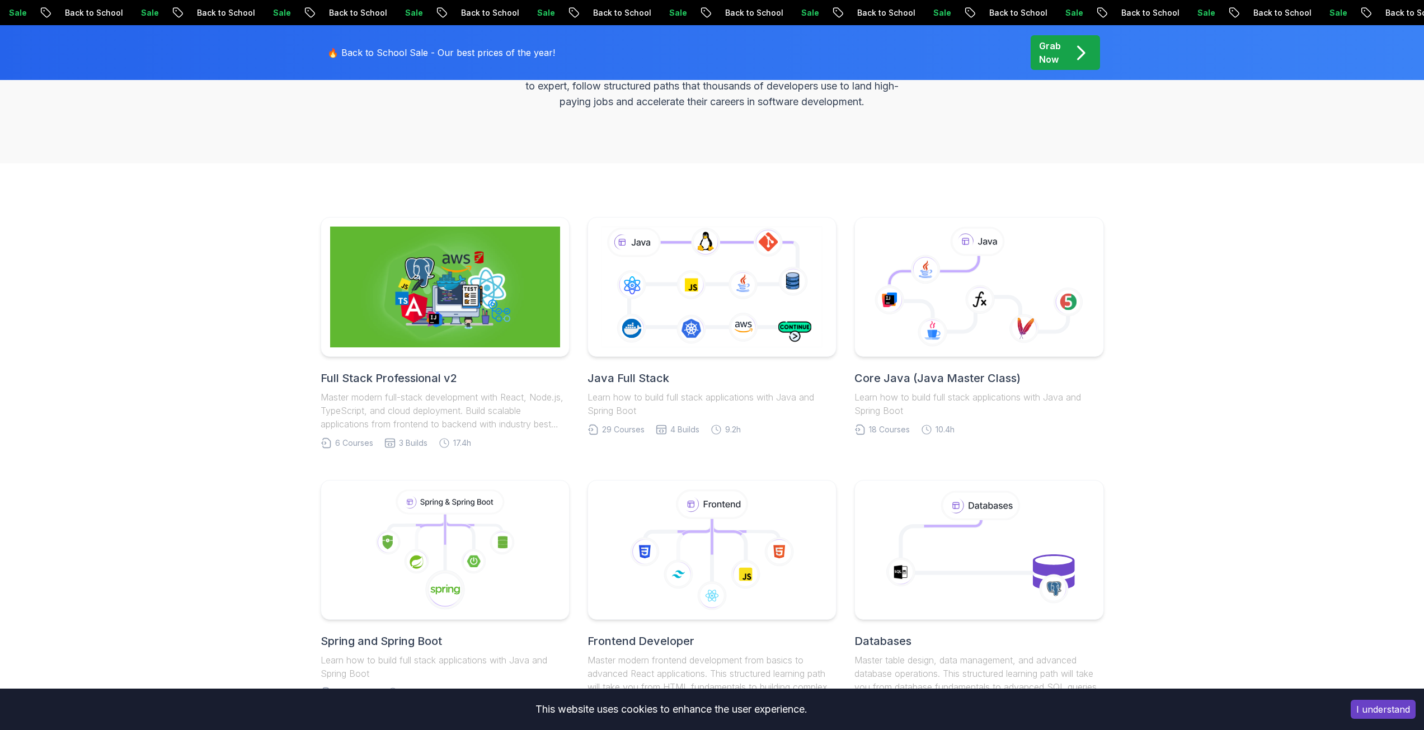
scroll to position [168, 0]
click at [696, 345] on icon at bounding box center [712, 287] width 237 height 131
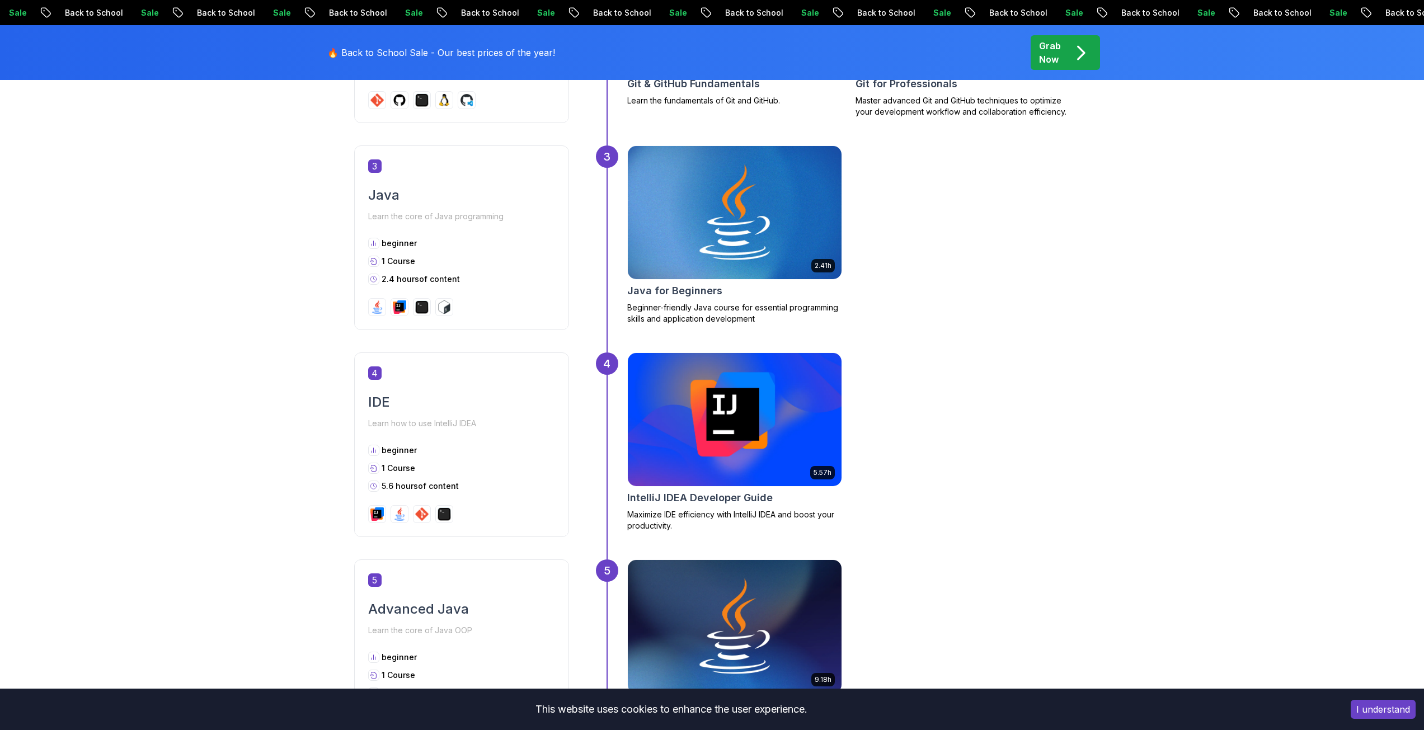
scroll to position [1119, 0]
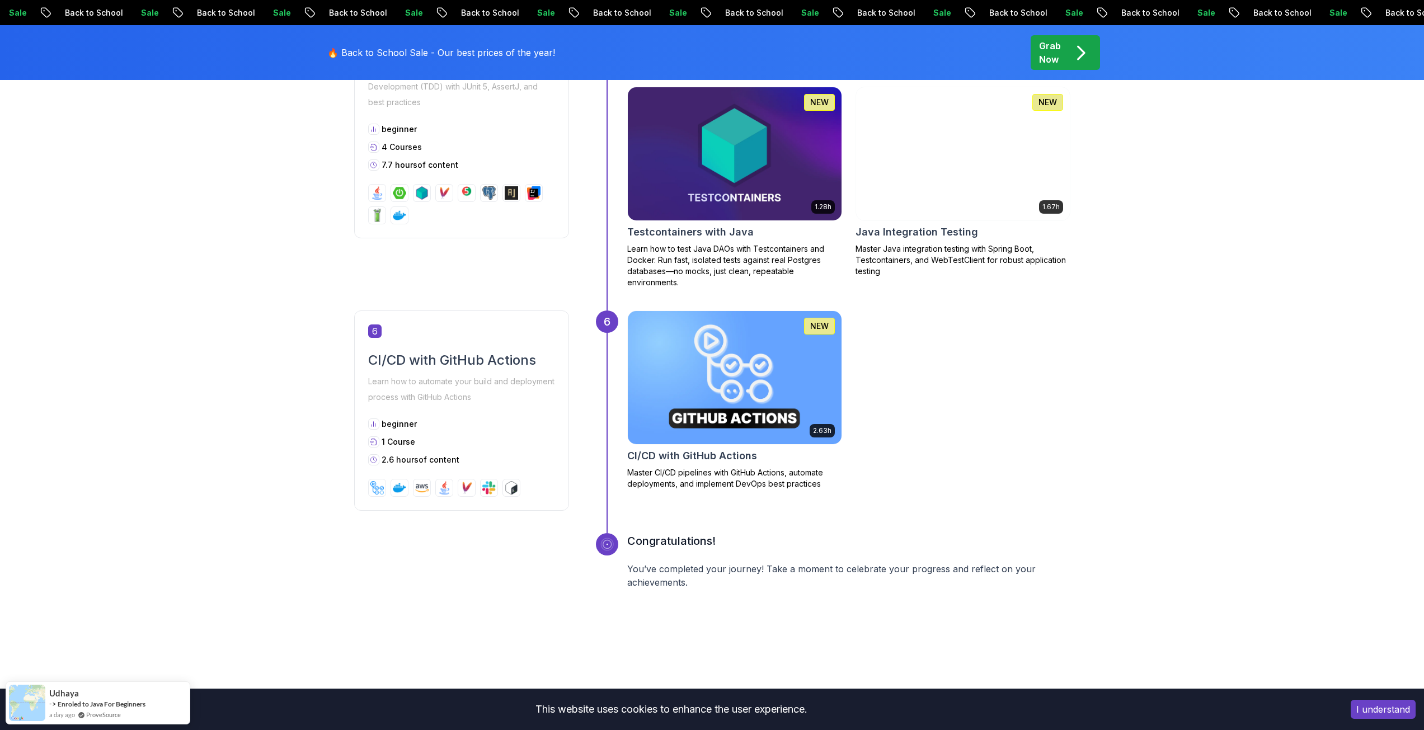
scroll to position [1678, 0]
